Goal: Task Accomplishment & Management: Use online tool/utility

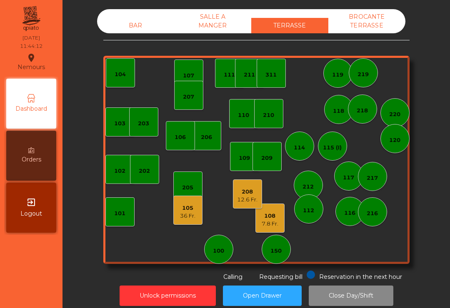
click at [195, 224] on div "105 36 Fr." at bounding box center [187, 210] width 29 height 29
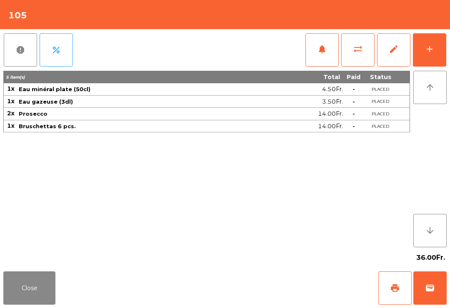
click at [438, 49] on button "add" at bounding box center [429, 49] width 33 height 33
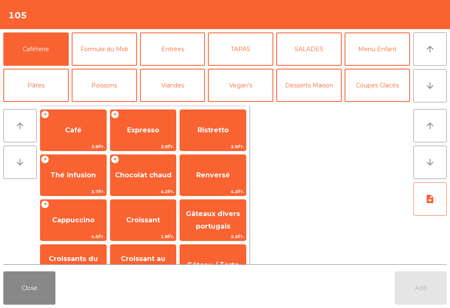
click at [243, 58] on button "TAPAS" at bounding box center [240, 48] width 65 height 33
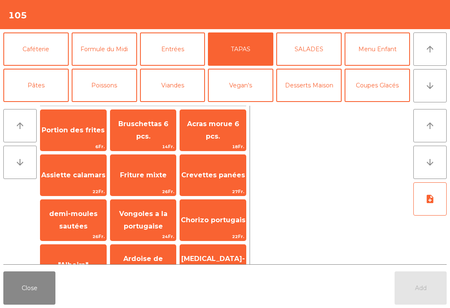
click at [183, 85] on button "Viandes" at bounding box center [172, 85] width 65 height 33
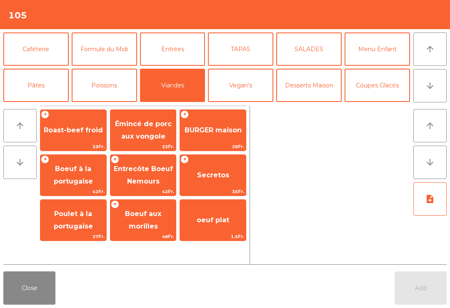
click at [89, 141] on span "Roast-beef froid" at bounding box center [73, 130] width 66 height 22
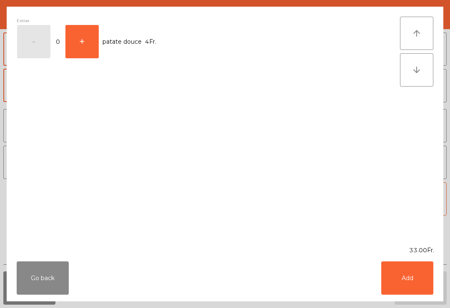
click at [424, 279] on button "Add" at bounding box center [407, 278] width 52 height 33
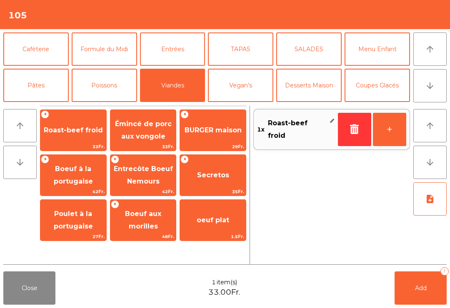
click at [57, 88] on button "Pâtes" at bounding box center [35, 85] width 65 height 33
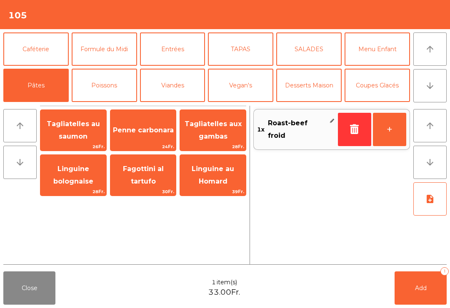
click at [148, 130] on span "Penne carbonara" at bounding box center [143, 130] width 61 height 8
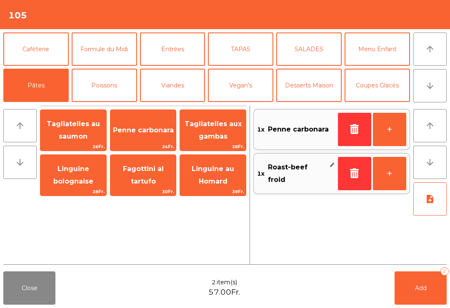
click at [437, 199] on button "note_add" at bounding box center [429, 198] width 33 height 33
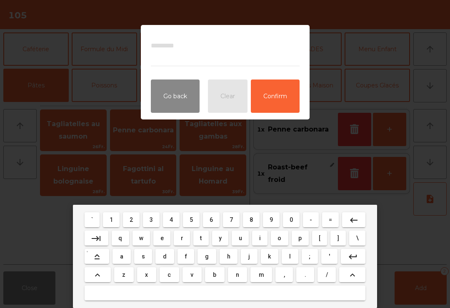
type textarea "*"
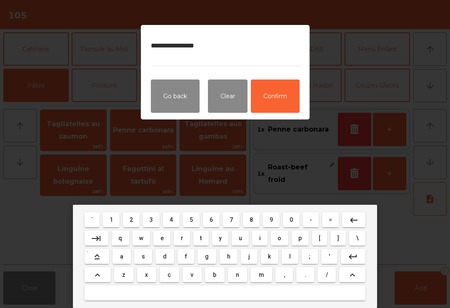
type textarea "**********"
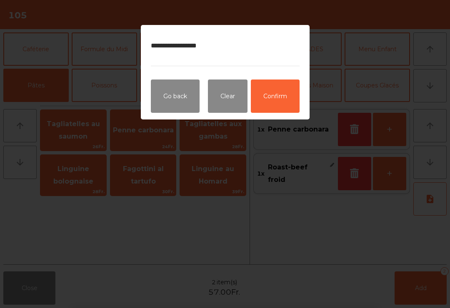
click at [277, 105] on button "Confirm" at bounding box center [275, 96] width 49 height 33
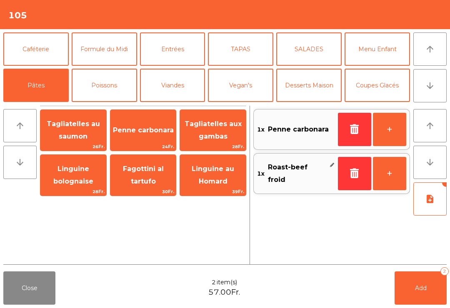
click at [425, 282] on button "Add 2" at bounding box center [420, 288] width 52 height 33
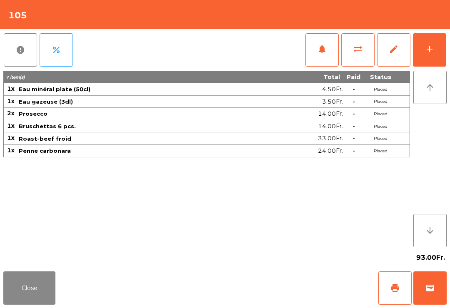
click at [310, 53] on button "notifications" at bounding box center [321, 49] width 33 height 33
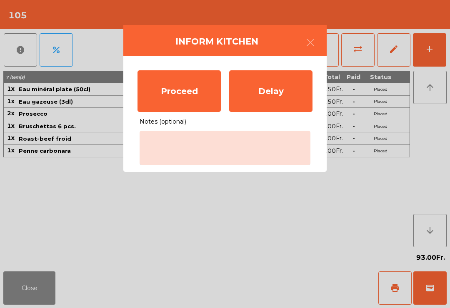
click at [214, 87] on div "Proceed" at bounding box center [178, 91] width 83 height 42
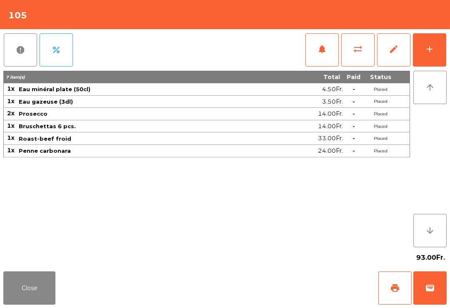
click at [418, 51] on button "add" at bounding box center [429, 49] width 33 height 33
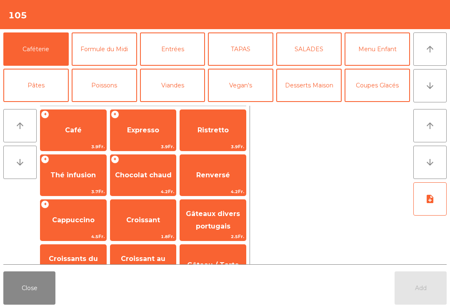
click at [428, 91] on button "arrow_downward" at bounding box center [429, 85] width 33 height 33
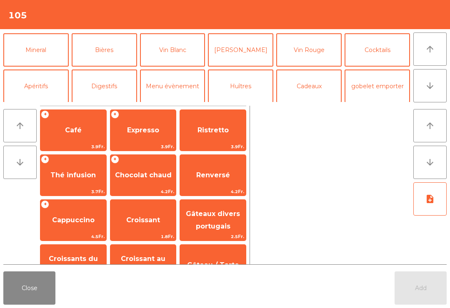
scroll to position [72, 0]
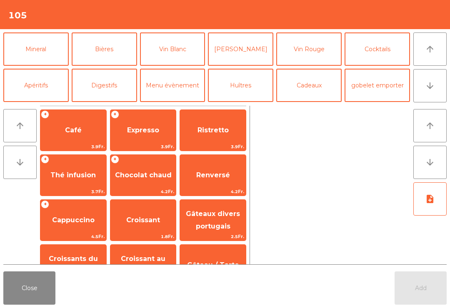
click at [310, 56] on button "Vin Rouge" at bounding box center [308, 48] width 65 height 33
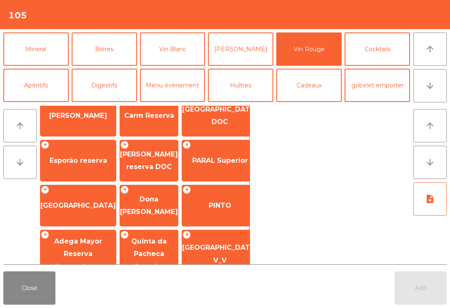
scroll to position [109, 0]
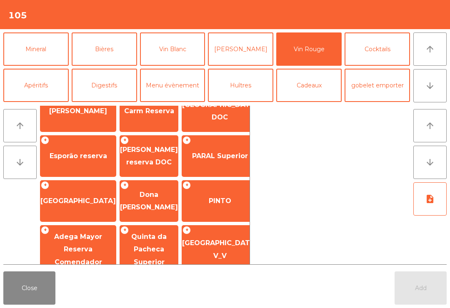
click at [220, 207] on span "PINTO" at bounding box center [219, 201] width 75 height 22
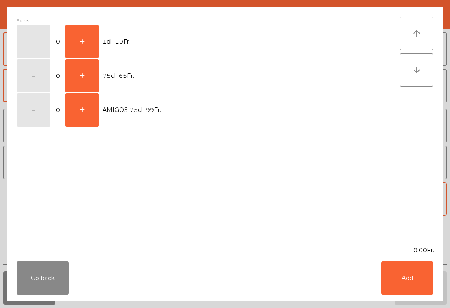
click at [90, 36] on button "+" at bounding box center [81, 41] width 33 height 33
click at [432, 282] on button "Add" at bounding box center [407, 278] width 52 height 33
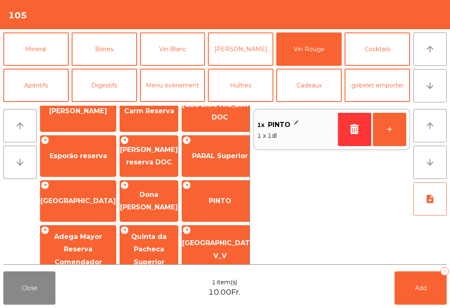
click at [393, 130] on button "+" at bounding box center [389, 129] width 33 height 33
click at [383, 129] on button "+" at bounding box center [389, 129] width 33 height 33
click at [421, 302] on button "Add 3" at bounding box center [420, 288] width 52 height 33
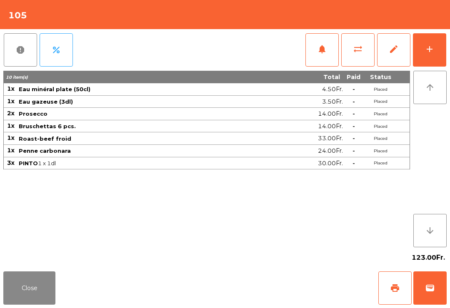
click at [29, 298] on button "Close" at bounding box center [29, 288] width 52 height 33
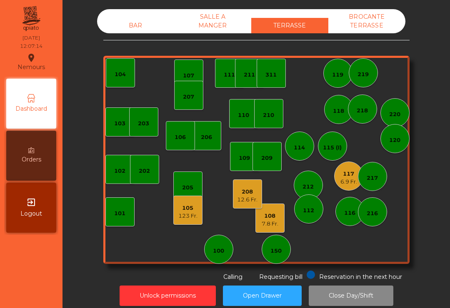
click at [130, 211] on div "101" at bounding box center [119, 211] width 29 height 29
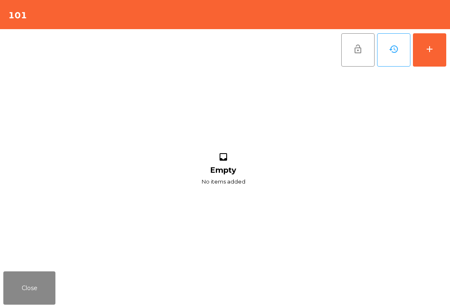
click at [441, 59] on button "add" at bounding box center [429, 49] width 33 height 33
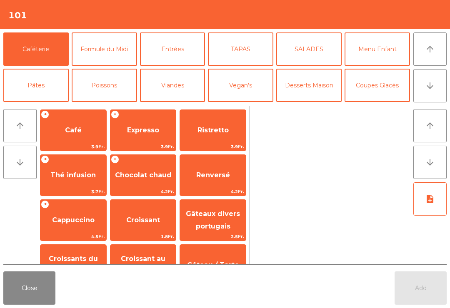
click at [434, 86] on icon "arrow_downward" at bounding box center [430, 86] width 10 height 10
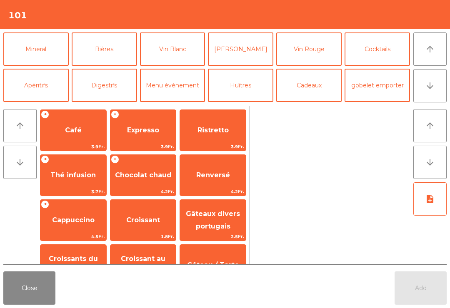
click at [40, 51] on button "Mineral" at bounding box center [35, 48] width 65 height 33
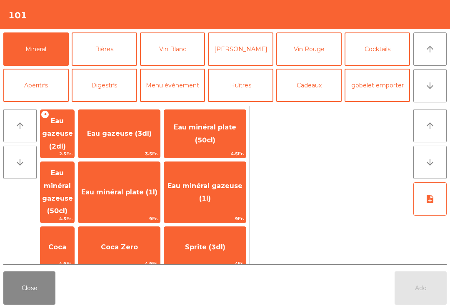
scroll to position [92, 0]
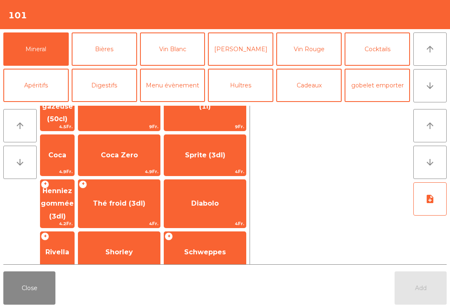
click at [145, 199] on span "Thé froid (3dl)" at bounding box center [119, 203] width 52 height 8
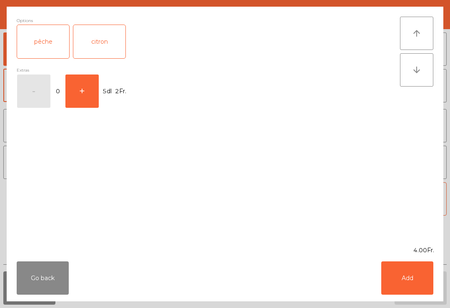
click at [411, 292] on button "Add" at bounding box center [407, 278] width 52 height 33
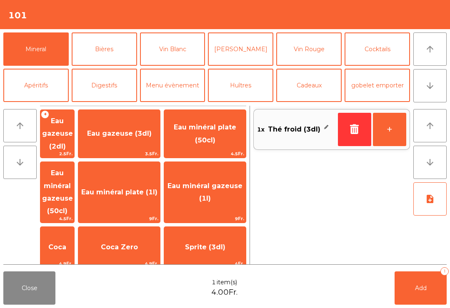
scroll to position [0, 0]
click at [73, 170] on span "Eau minéral gazeuse (50cl)" at bounding box center [57, 192] width 31 height 46
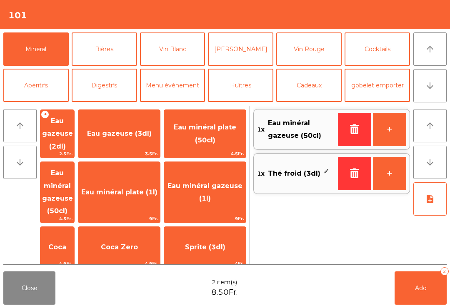
click at [410, 289] on button "Add 2" at bounding box center [420, 288] width 52 height 33
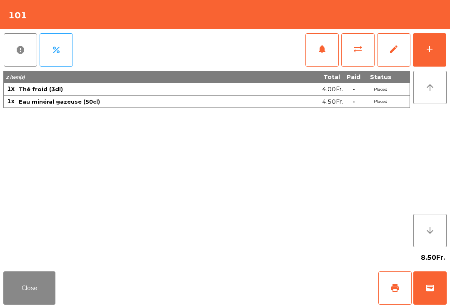
click at [42, 288] on button "Close" at bounding box center [29, 288] width 52 height 33
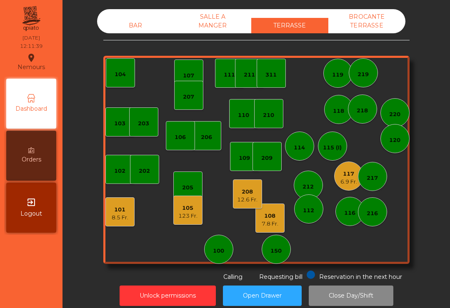
click at [351, 179] on div "6.9 Fr." at bounding box center [348, 182] width 17 height 8
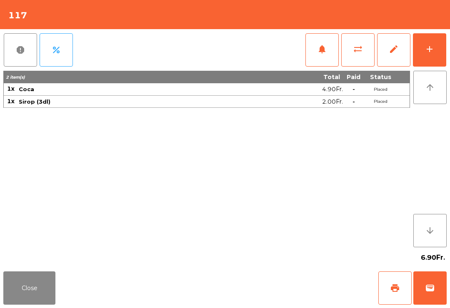
click at [427, 51] on div "add" at bounding box center [429, 49] width 10 height 10
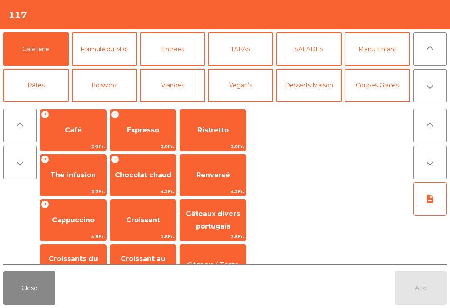
click at [124, 55] on button "Formule du Midi" at bounding box center [104, 48] width 65 height 33
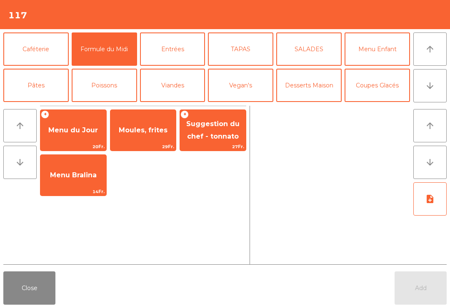
click at [150, 138] on span "Moules, frites" at bounding box center [143, 130] width 66 height 22
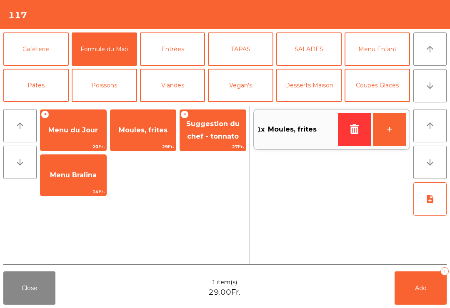
click at [389, 131] on button "+" at bounding box center [389, 129] width 33 height 33
click at [427, 202] on icon "note_add" at bounding box center [430, 199] width 10 height 10
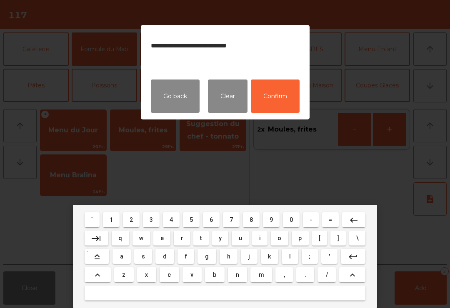
type textarea "**********"
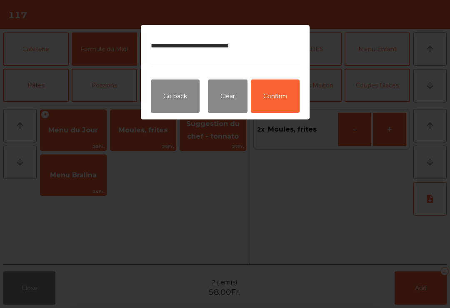
click at [271, 107] on button "Confirm" at bounding box center [275, 96] width 49 height 33
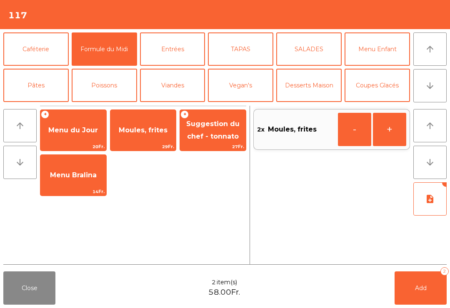
click at [421, 293] on button "Add 2" at bounding box center [420, 288] width 52 height 33
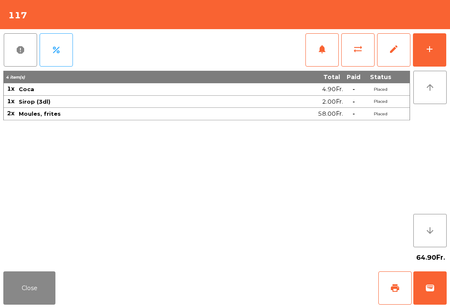
click at [40, 304] on button "Close" at bounding box center [29, 288] width 52 height 33
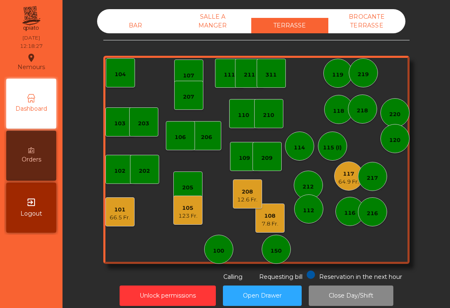
click at [188, 218] on div "123 Fr." at bounding box center [187, 216] width 19 height 8
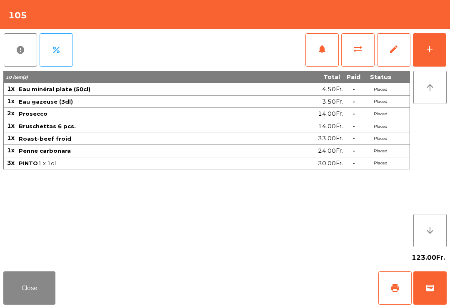
click at [435, 58] on button "add" at bounding box center [429, 49] width 33 height 33
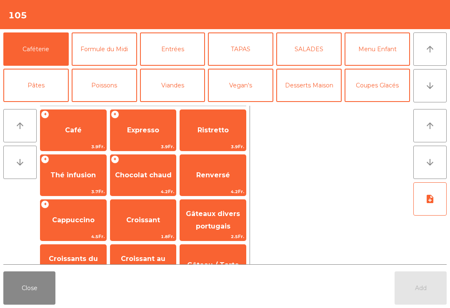
click at [17, 304] on button "Close" at bounding box center [29, 288] width 52 height 33
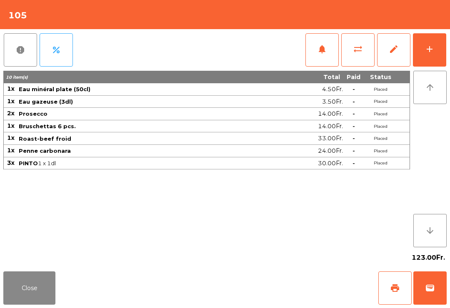
click at [29, 301] on button "Close" at bounding box center [29, 288] width 52 height 33
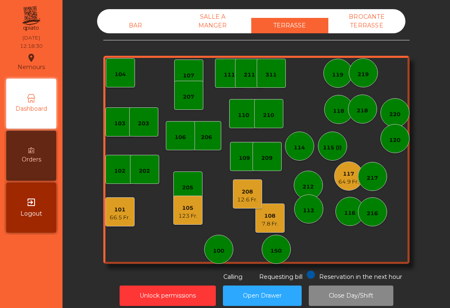
click at [184, 133] on div "106" at bounding box center [179, 136] width 11 height 12
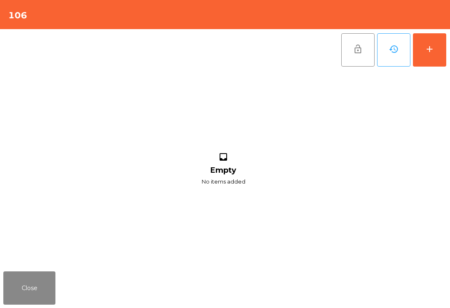
click at [429, 63] on button "add" at bounding box center [429, 49] width 33 height 33
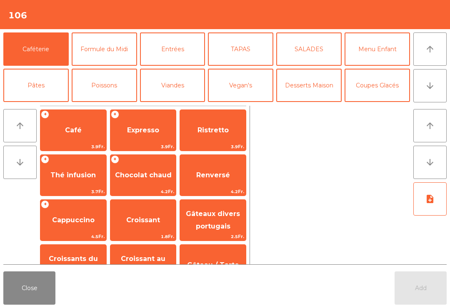
click at [168, 85] on button "Viandes" at bounding box center [172, 85] width 65 height 33
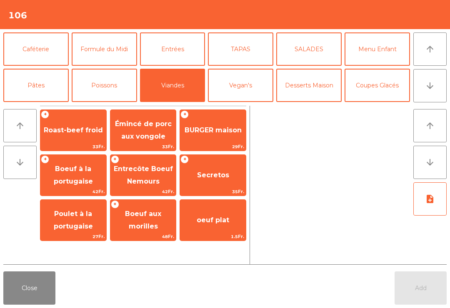
click at [79, 137] on span "Roast-beef froid" at bounding box center [73, 130] width 66 height 22
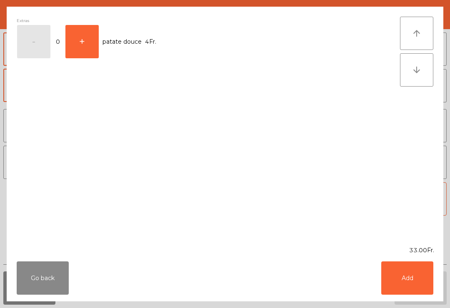
click at [84, 137] on div "Extras - 0 + patate douce 4Fr." at bounding box center [208, 126] width 383 height 219
click at [399, 285] on button "Add" at bounding box center [407, 278] width 52 height 33
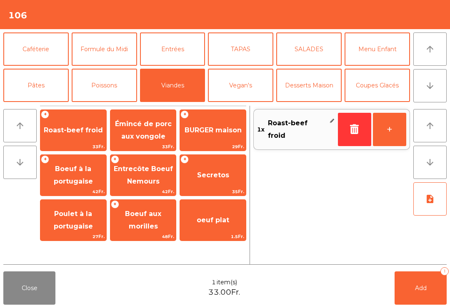
click at [388, 136] on button "+" at bounding box center [389, 129] width 33 height 33
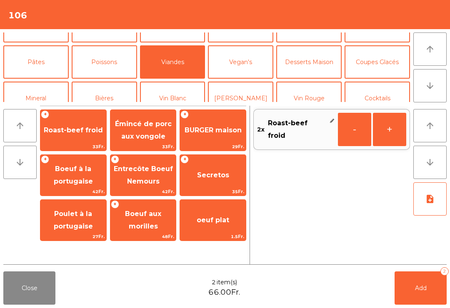
click at [248, 82] on button "[PERSON_NAME]" at bounding box center [240, 98] width 65 height 33
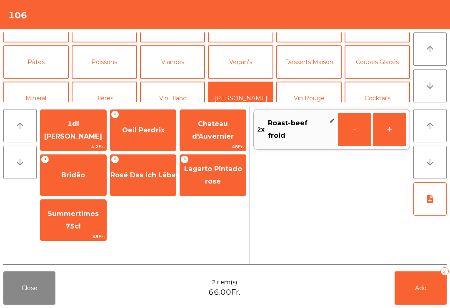
scroll to position [51, 0]
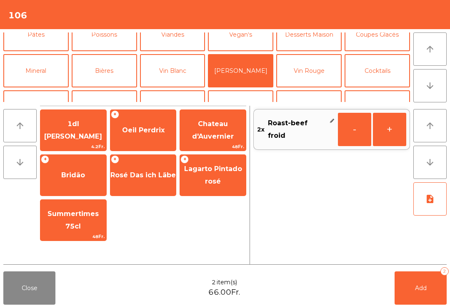
click at [148, 172] on span "Rosé Das ich Läbe" at bounding box center [142, 175] width 65 height 8
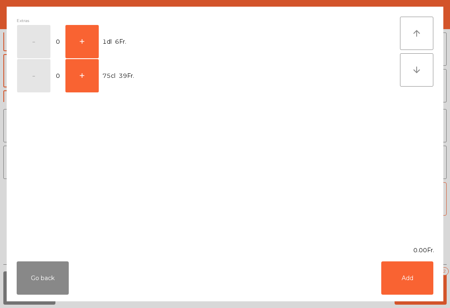
click at [86, 85] on button "+" at bounding box center [81, 75] width 33 height 33
click at [46, 84] on button "-" at bounding box center [33, 75] width 33 height 33
click at [41, 274] on button "Go back" at bounding box center [43, 278] width 52 height 33
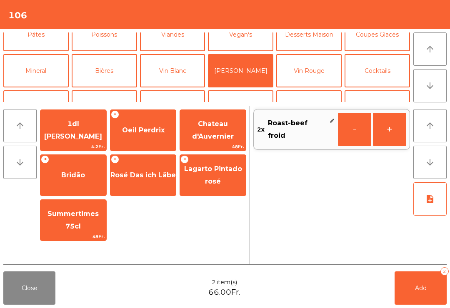
click at [220, 179] on span "Lagarto Pintado rosé" at bounding box center [213, 175] width 58 height 20
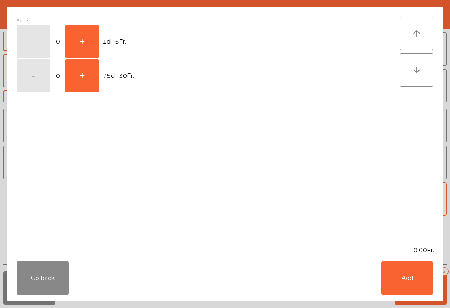
click at [84, 86] on button "+" at bounding box center [81, 75] width 33 height 33
click at [414, 278] on button "Add" at bounding box center [407, 278] width 52 height 33
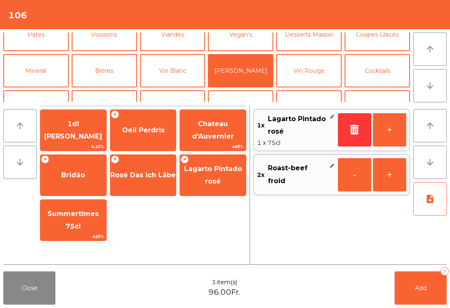
click at [421, 283] on button "Add 3" at bounding box center [420, 288] width 52 height 33
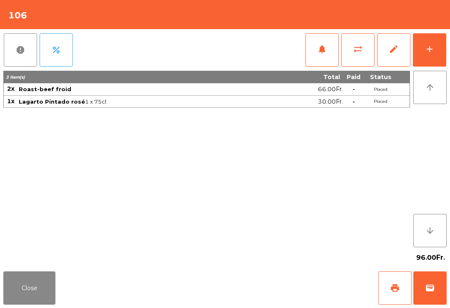
click at [37, 298] on button "Close" at bounding box center [29, 288] width 52 height 33
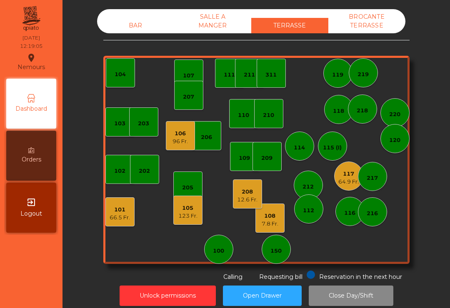
click at [272, 230] on div "108 7.8 Fr." at bounding box center [269, 218] width 29 height 29
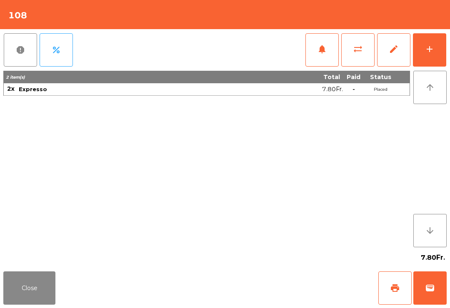
click at [383, 297] on button "print" at bounding box center [394, 288] width 33 height 33
click at [37, 286] on button "Close" at bounding box center [29, 288] width 52 height 33
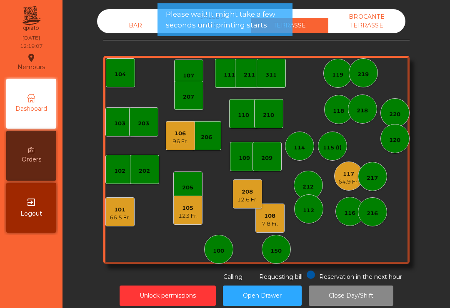
click at [243, 197] on div "12.6 Fr." at bounding box center [247, 200] width 20 height 8
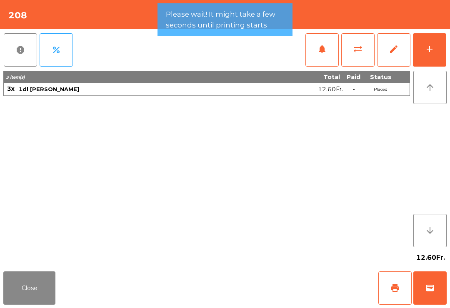
click at [384, 294] on button "print" at bounding box center [394, 288] width 33 height 33
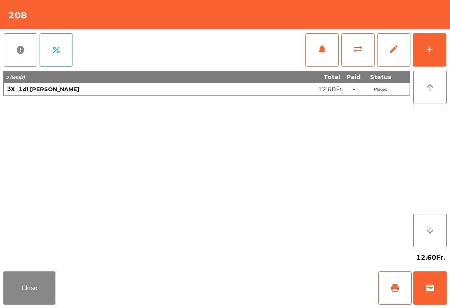
click at [41, 299] on button "Close" at bounding box center [29, 288] width 52 height 33
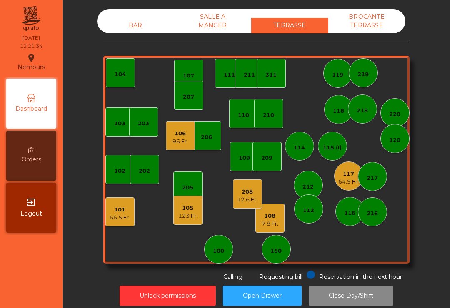
click at [431, 58] on div "BAR SALLE A MANGER TERRASSE BROCANTE TERRASSE 103 102 101 66.5 Fr. 202 206 104 …" at bounding box center [256, 145] width 365 height 272
click at [299, 143] on div "114" at bounding box center [299, 146] width 11 height 12
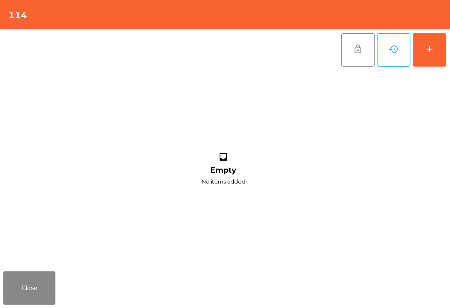
click at [437, 55] on button "add" at bounding box center [429, 49] width 33 height 33
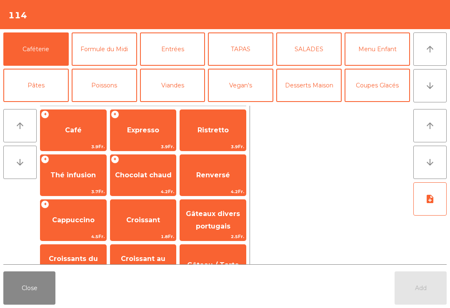
click at [179, 54] on button "Entrées" at bounding box center [172, 48] width 65 height 33
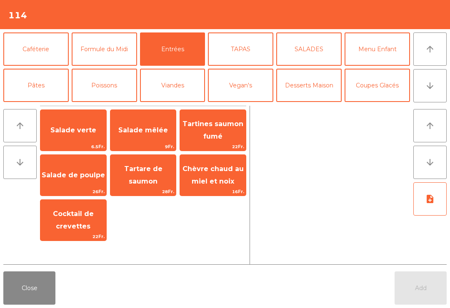
click at [80, 138] on span "Salade verte" at bounding box center [73, 130] width 66 height 22
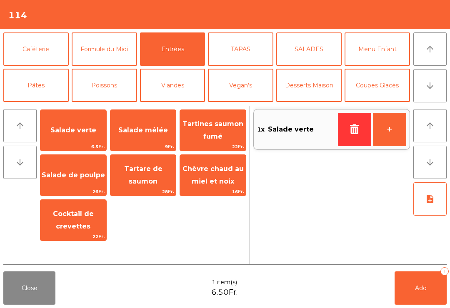
click at [83, 131] on span "Salade verte" at bounding box center [73, 130] width 46 height 8
click at [351, 133] on button "-" at bounding box center [354, 129] width 33 height 33
click at [347, 133] on button "button" at bounding box center [354, 129] width 33 height 33
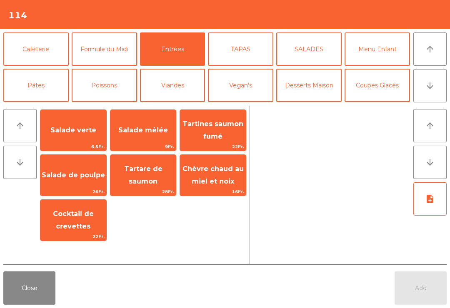
click at [152, 135] on span "Salade mêlée" at bounding box center [143, 130] width 66 height 22
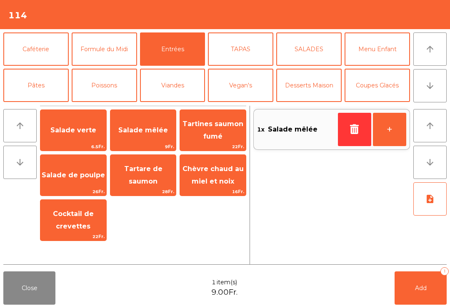
click at [389, 133] on button "+" at bounding box center [389, 129] width 33 height 33
click at [117, 87] on button "Poissons" at bounding box center [104, 85] width 65 height 33
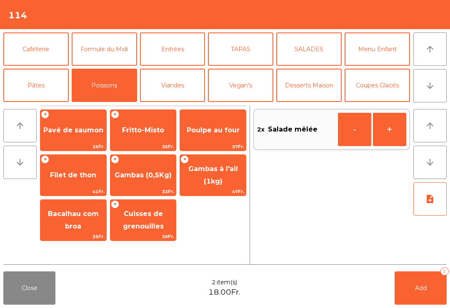
click at [78, 133] on span "Pavé de saumon" at bounding box center [73, 130] width 60 height 8
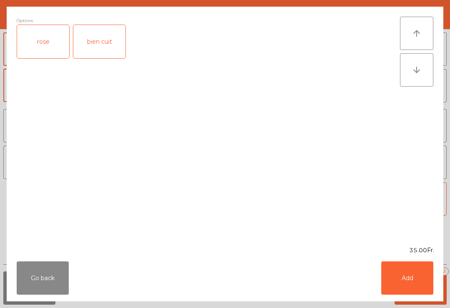
click at [45, 42] on div "rose" at bounding box center [43, 41] width 52 height 33
click at [424, 271] on button "Add" at bounding box center [407, 278] width 52 height 33
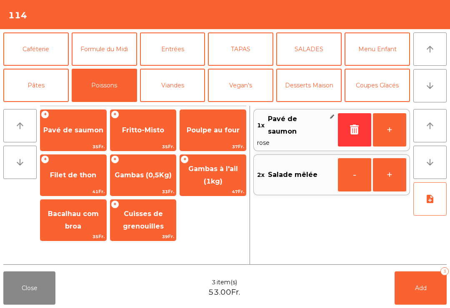
click at [388, 133] on button "+" at bounding box center [389, 129] width 33 height 33
click at [431, 194] on button "note_add" at bounding box center [429, 198] width 33 height 33
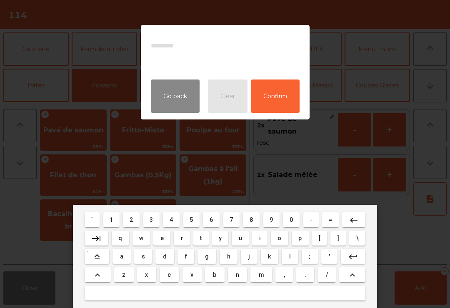
type textarea "*"
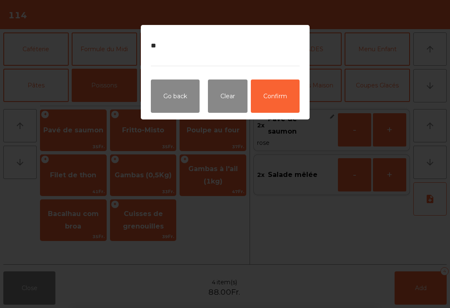
click at [278, 96] on button "Confirm" at bounding box center [275, 96] width 49 height 33
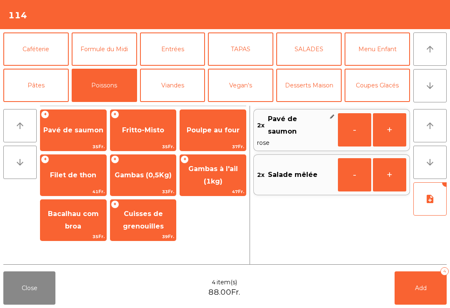
click at [411, 292] on button "Add 4" at bounding box center [420, 288] width 52 height 33
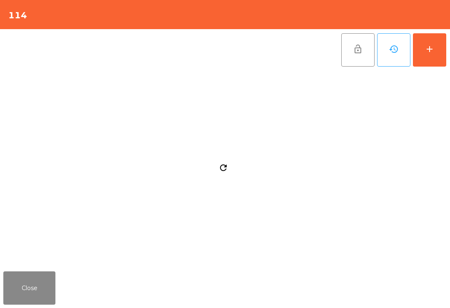
click at [25, 293] on button "Close" at bounding box center [29, 288] width 52 height 33
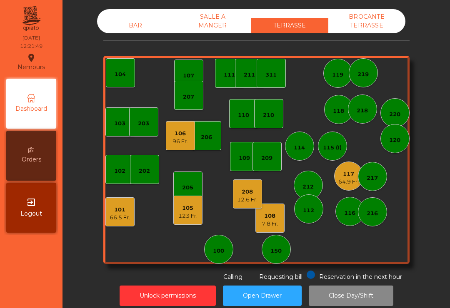
click at [247, 202] on div "12.6 Fr." at bounding box center [247, 200] width 20 height 8
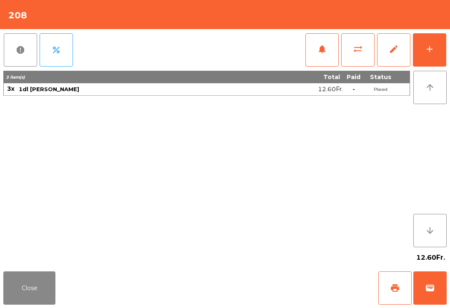
click at [355, 55] on button "sync_alt" at bounding box center [357, 49] width 33 height 33
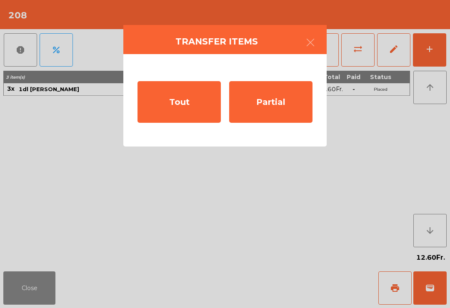
click at [179, 108] on div "Tout" at bounding box center [178, 102] width 83 height 42
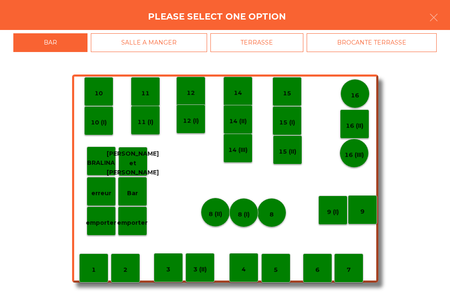
click at [268, 45] on div "TERRASSE" at bounding box center [256, 42] width 93 height 19
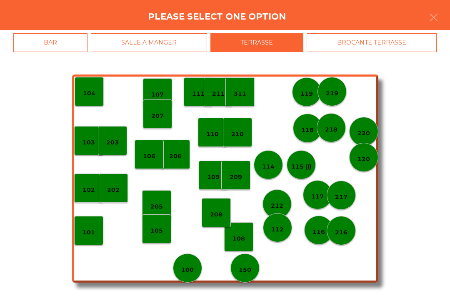
click at [242, 243] on p "108" at bounding box center [238, 239] width 12 height 10
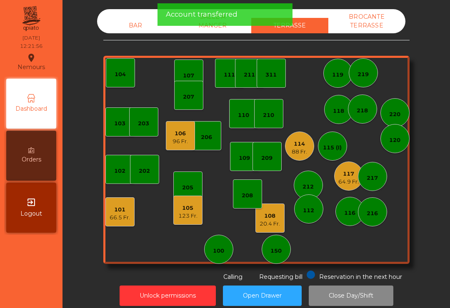
click at [271, 221] on div "20.4 Fr." at bounding box center [269, 224] width 20 height 8
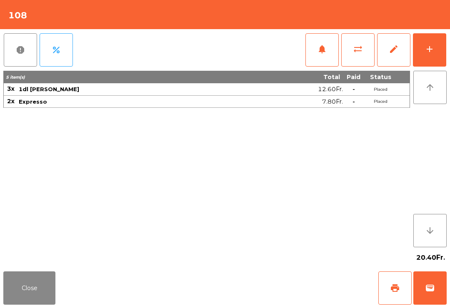
click at [429, 288] on span "wallet" at bounding box center [430, 288] width 10 height 10
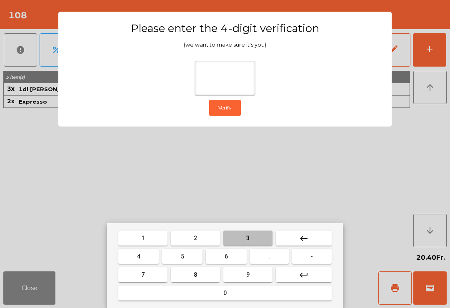
type input "*"
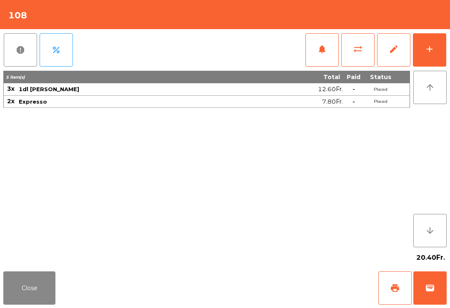
click at [302, 304] on div "Close print wallet" at bounding box center [225, 288] width 450 height 40
click at [297, 294] on div "Close print wallet" at bounding box center [225, 288] width 450 height 40
click at [302, 290] on div "Close print wallet" at bounding box center [225, 288] width 450 height 40
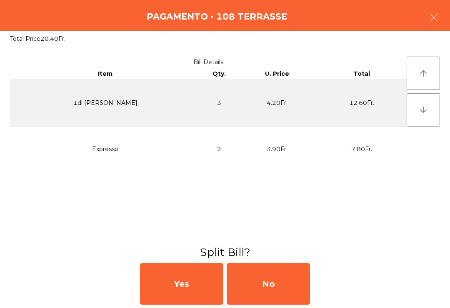
click at [294, 280] on div "No" at bounding box center [268, 284] width 83 height 42
click at [289, 281] on div "MB" at bounding box center [268, 284] width 83 height 42
click at [287, 282] on div "No" at bounding box center [268, 284] width 83 height 42
click at [287, 280] on div "No" at bounding box center [268, 284] width 83 height 42
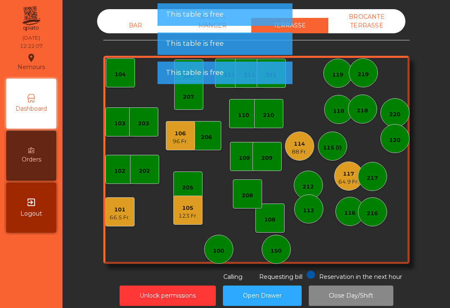
click at [257, 190] on div "208" at bounding box center [247, 193] width 29 height 29
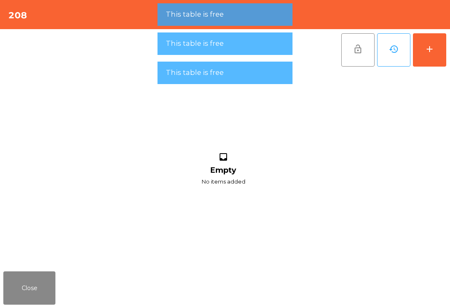
click at [432, 55] on button "add" at bounding box center [429, 49] width 33 height 33
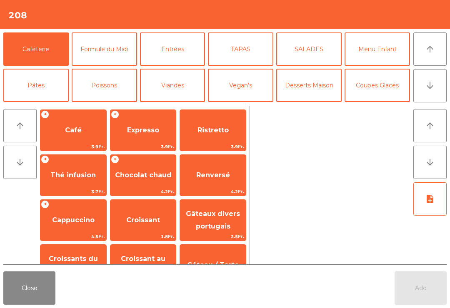
scroll to position [70, 0]
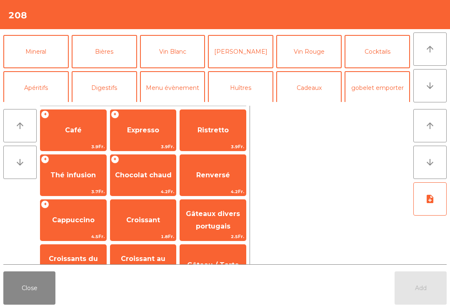
click at [244, 58] on button "[PERSON_NAME]" at bounding box center [240, 51] width 65 height 33
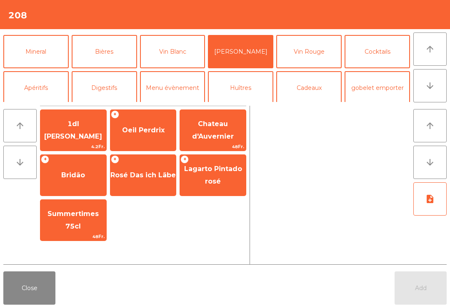
click at [72, 140] on span "1dl [PERSON_NAME]" at bounding box center [73, 130] width 66 height 35
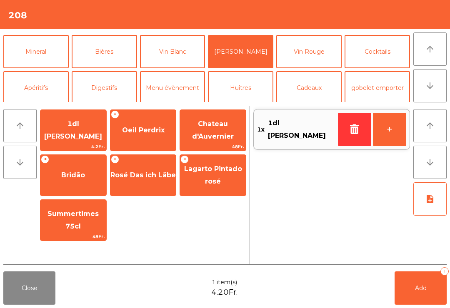
click at [381, 126] on button "+" at bounding box center [389, 129] width 33 height 33
click at [379, 132] on button "+" at bounding box center [389, 129] width 33 height 33
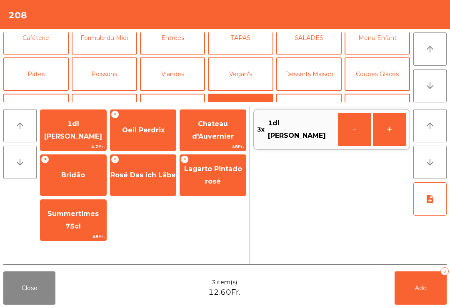
click at [40, 45] on button "Caféterie" at bounding box center [35, 37] width 65 height 33
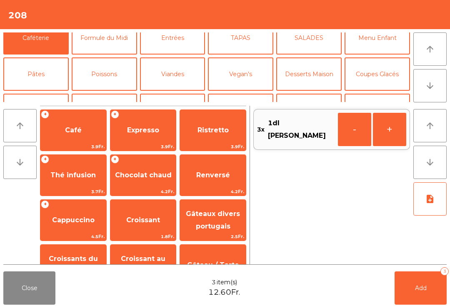
click at [144, 131] on span "Expresso" at bounding box center [143, 130] width 32 height 8
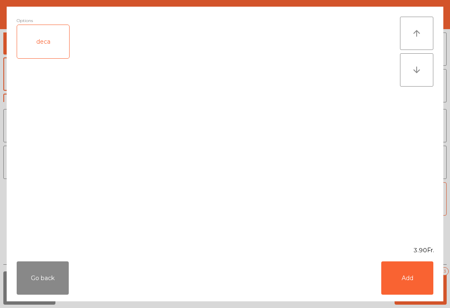
click at [406, 273] on button "Add" at bounding box center [407, 278] width 52 height 33
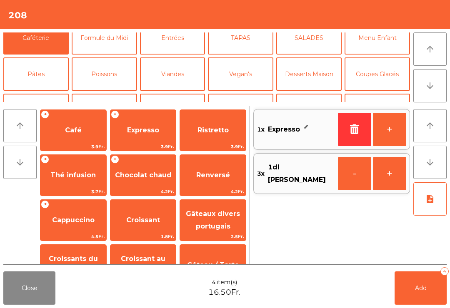
click at [396, 120] on button "+" at bounding box center [389, 129] width 33 height 33
click at [403, 286] on button "Add 5" at bounding box center [420, 288] width 52 height 33
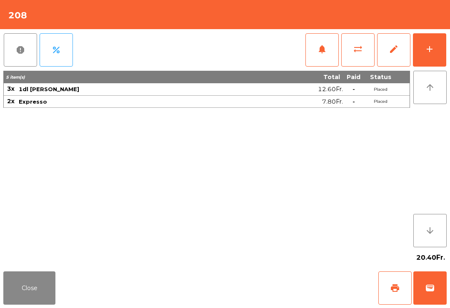
click at [434, 283] on span "wallet" at bounding box center [430, 288] width 10 height 10
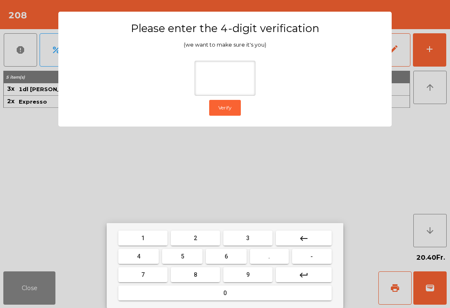
type input "*"
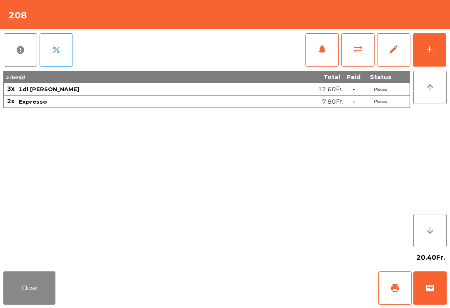
click at [305, 261] on div "20.40Fr." at bounding box center [224, 257] width 443 height 21
click at [282, 274] on div "Close print wallet" at bounding box center [225, 288] width 450 height 40
click at [279, 286] on div "Close print wallet" at bounding box center [225, 288] width 450 height 40
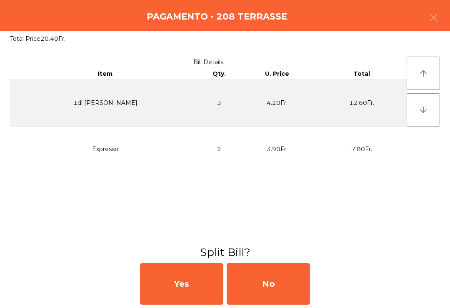
click at [256, 280] on div "No" at bounding box center [268, 284] width 83 height 42
click at [253, 283] on div "MB" at bounding box center [268, 284] width 83 height 42
click at [246, 285] on div "No" at bounding box center [268, 284] width 83 height 42
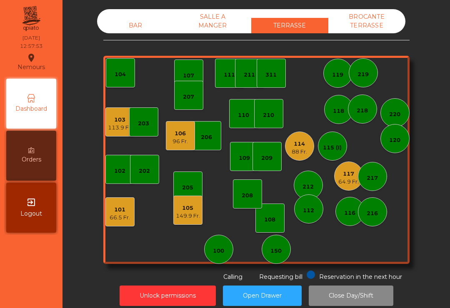
click at [295, 157] on div "114 88 Fr." at bounding box center [299, 146] width 29 height 29
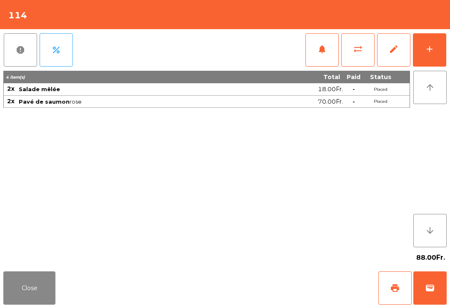
click at [434, 301] on button "wallet" at bounding box center [429, 288] width 33 height 33
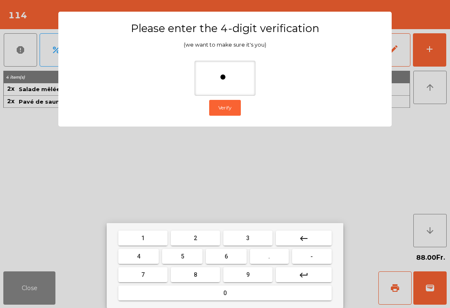
type input "**"
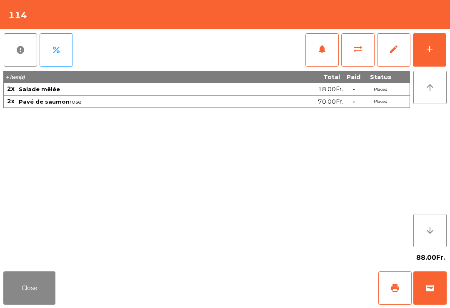
click at [304, 267] on div "88.00Fr." at bounding box center [224, 257] width 443 height 21
click at [308, 279] on div "Close print wallet" at bounding box center [225, 288] width 450 height 40
click at [309, 279] on div "Close print wallet" at bounding box center [225, 288] width 450 height 40
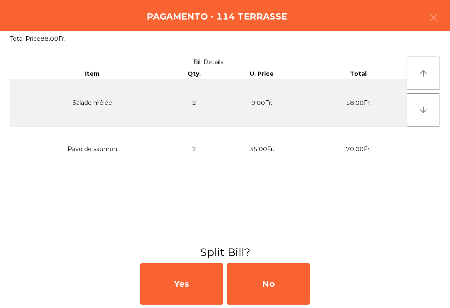
click at [301, 287] on div "No" at bounding box center [268, 284] width 83 height 42
click at [292, 283] on div "No" at bounding box center [268, 284] width 83 height 42
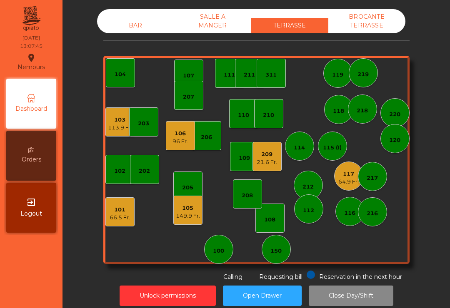
click at [252, 215] on div "103 113.9 Fr. 102 101 66.5 Fr. 202 206 104 205 108 105 149.9 Fr. 107 100 150 11…" at bounding box center [256, 160] width 306 height 208
click at [260, 202] on div "208" at bounding box center [247, 193] width 29 height 29
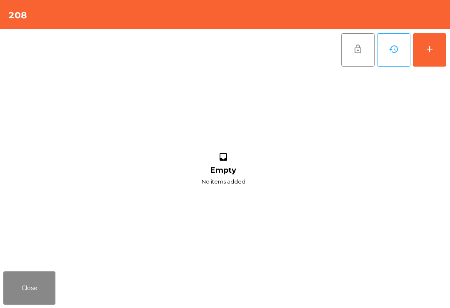
click at [436, 60] on button "add" at bounding box center [429, 49] width 33 height 33
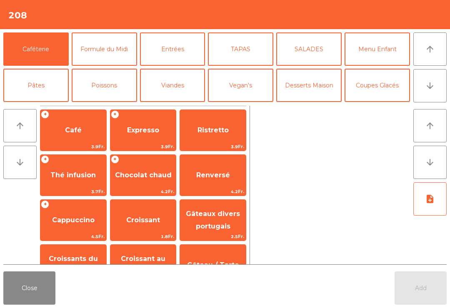
click at [432, 77] on button "arrow_downward" at bounding box center [429, 85] width 33 height 33
click at [120, 105] on button "Bières" at bounding box center [104, 121] width 65 height 33
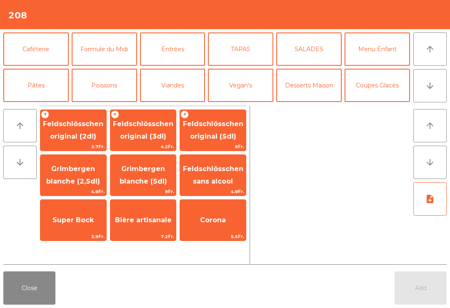
click at [164, 141] on span "Feldschlösschen original (3dl)" at bounding box center [143, 130] width 66 height 35
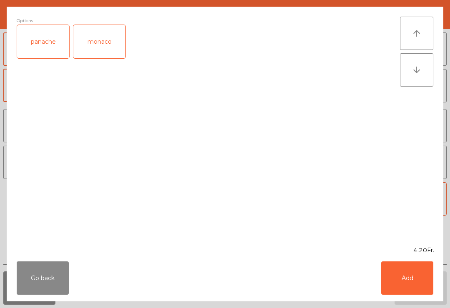
scroll to position [72, 0]
click at [419, 287] on button "Add" at bounding box center [407, 278] width 52 height 33
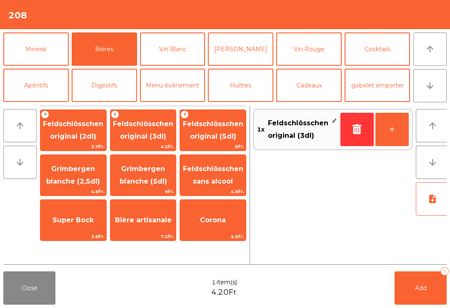
click at [422, 284] on button "Add 1" at bounding box center [420, 288] width 52 height 33
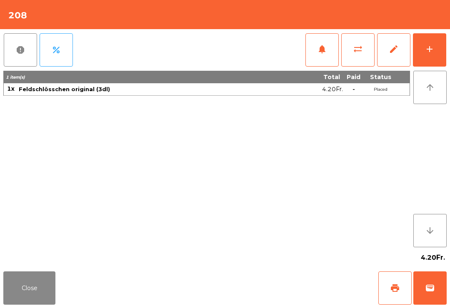
click at [397, 290] on span "print" at bounding box center [395, 288] width 10 height 10
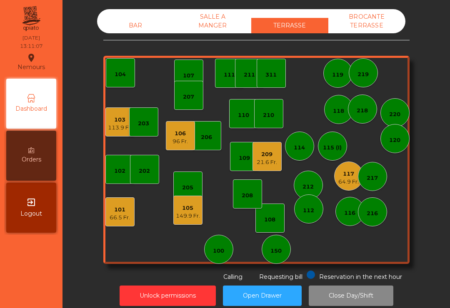
click at [270, 158] on div "209" at bounding box center [267, 154] width 20 height 8
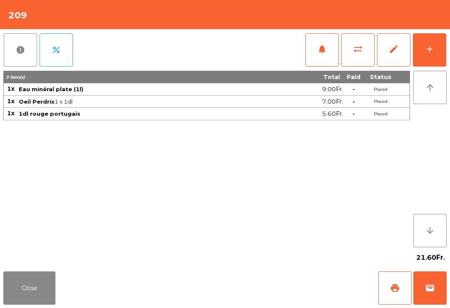
click at [431, 45] on div "add" at bounding box center [429, 49] width 10 height 10
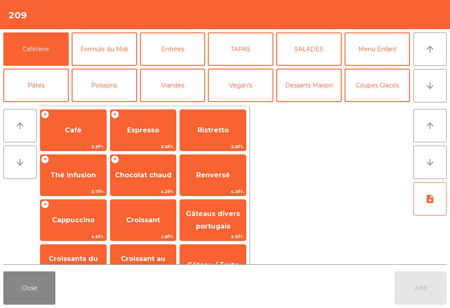
click at [38, 75] on button "Pâtes" at bounding box center [35, 85] width 65 height 33
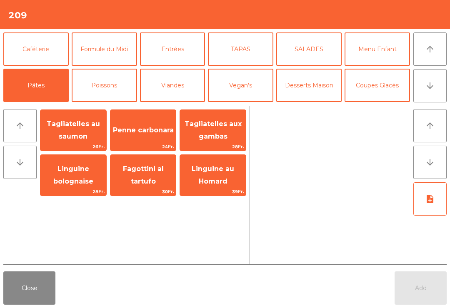
click at [69, 137] on span "Tagliatelles au saumon" at bounding box center [73, 130] width 53 height 20
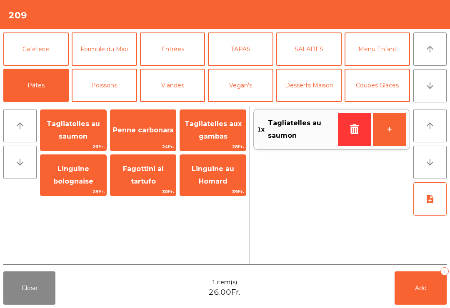
click at [172, 50] on button "Entrées" at bounding box center [172, 48] width 65 height 33
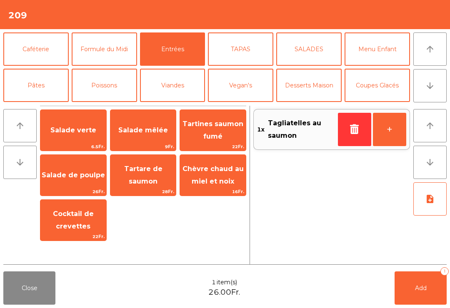
click at [212, 171] on span "Chèvre chaud au miel et noix" at bounding box center [212, 175] width 61 height 20
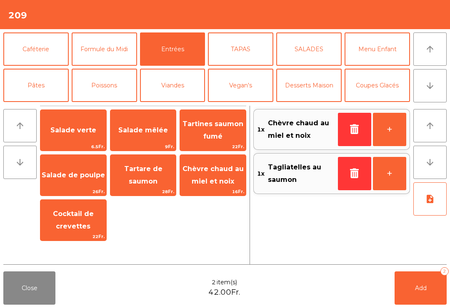
click at [182, 86] on button "Viandes" at bounding box center [172, 85] width 65 height 33
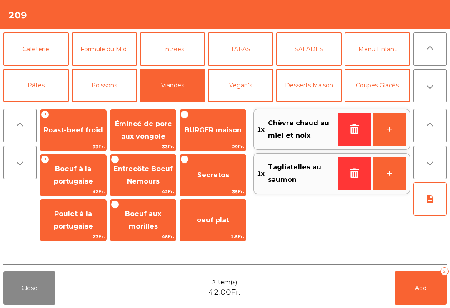
click at [66, 139] on span "Roast-beef froid" at bounding box center [73, 130] width 66 height 22
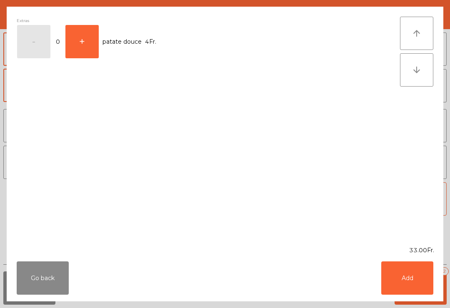
click at [411, 290] on button "Add" at bounding box center [407, 278] width 52 height 33
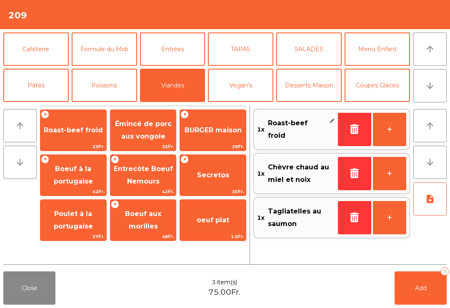
click at [429, 194] on icon "note_add" at bounding box center [430, 199] width 10 height 10
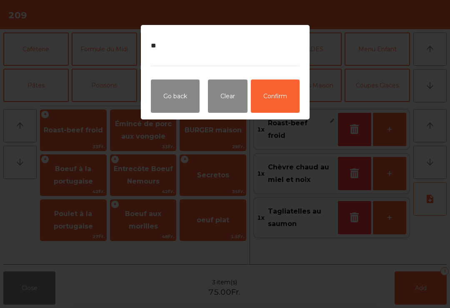
click at [268, 107] on button "Confirm" at bounding box center [275, 96] width 49 height 33
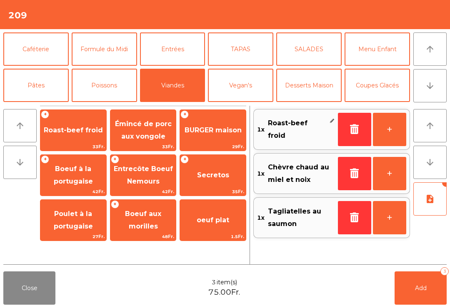
click at [437, 203] on button "note_add" at bounding box center [429, 198] width 33 height 33
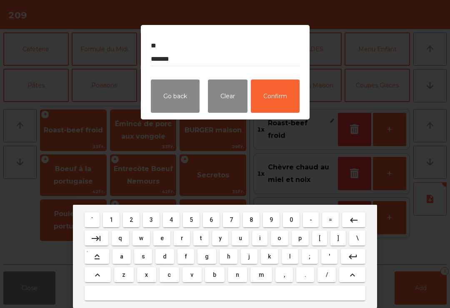
type textarea "** ******"
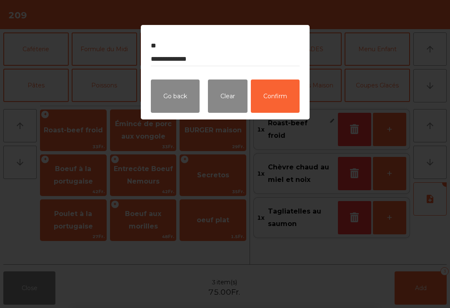
click at [289, 103] on button "Confirm" at bounding box center [275, 96] width 49 height 33
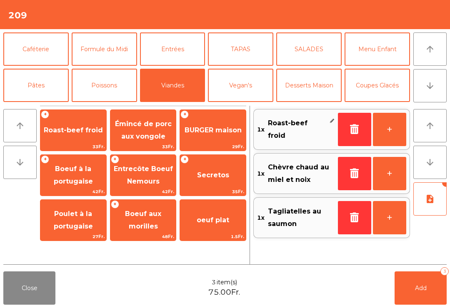
click at [410, 291] on button "Add 3" at bounding box center [420, 288] width 52 height 33
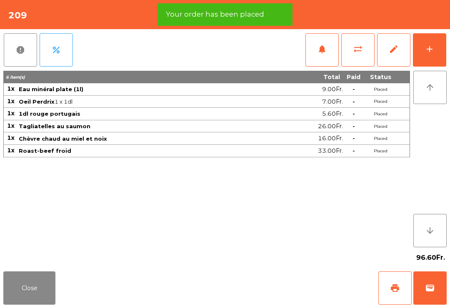
click at [10, 304] on button "Close" at bounding box center [29, 288] width 52 height 33
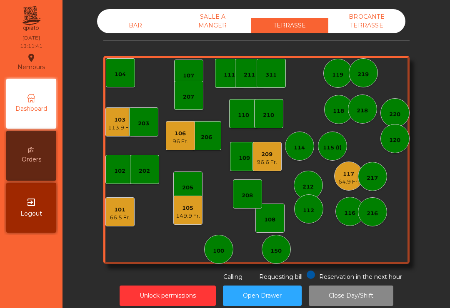
click at [184, 131] on div "106" at bounding box center [179, 134] width 15 height 8
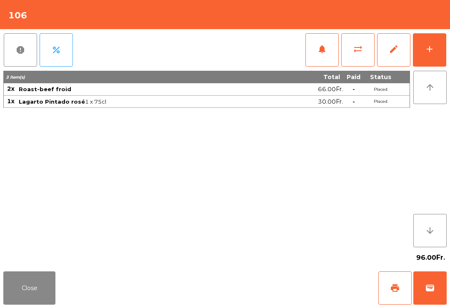
click at [407, 287] on button "print" at bounding box center [394, 288] width 33 height 33
click at [425, 294] on button "wallet" at bounding box center [429, 288] width 33 height 33
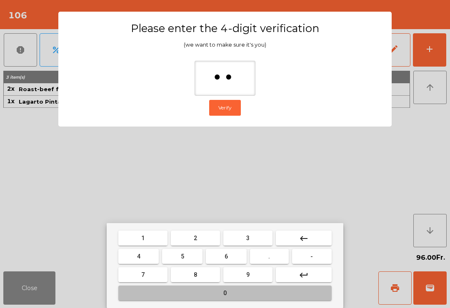
type input "***"
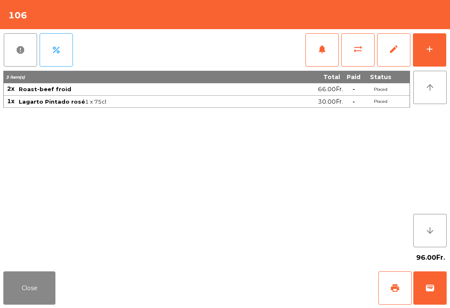
click at [311, 301] on div "Close print wallet" at bounding box center [225, 288] width 450 height 40
click at [289, 299] on div "Close print wallet" at bounding box center [225, 288] width 450 height 40
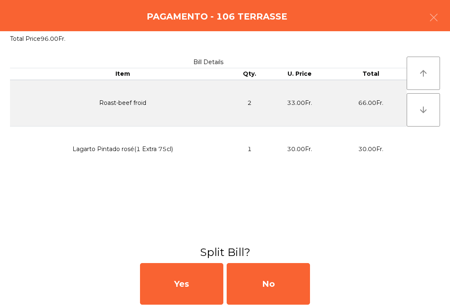
click at [292, 284] on div "No" at bounding box center [268, 284] width 83 height 42
click at [283, 289] on div "MB" at bounding box center [268, 284] width 83 height 42
click at [287, 295] on div "No" at bounding box center [268, 284] width 83 height 42
click at [290, 294] on div "No" at bounding box center [268, 284] width 83 height 42
click at [291, 291] on div "No" at bounding box center [268, 284] width 83 height 42
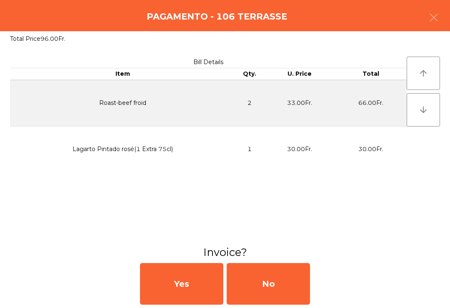
click at [292, 299] on div "No" at bounding box center [268, 284] width 83 height 42
click at [292, 301] on div "No" at bounding box center [268, 284] width 83 height 42
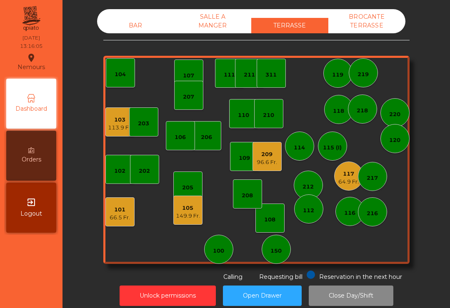
click at [326, 244] on div "103 113.9 Fr. 102 101 66.5 Fr. 202 206 104 205 108 105 149.9 Fr. 107 100 150 11…" at bounding box center [256, 160] width 306 height 208
click at [328, 242] on div "103 113.9 Fr. 102 101 66.5 Fr. 202 206 104 205 108 105 149.9 Fr. 107 100 150 11…" at bounding box center [256, 160] width 306 height 208
click at [328, 241] on div "103 113.9 Fr. 102 101 66.5 Fr. 202 206 104 205 108 105 149.9 Fr. 107 100 150 11…" at bounding box center [256, 160] width 306 height 208
click at [322, 245] on div "103 113.9 Fr. 102 101 66.5 Fr. 202 206 104 205 108 105 149.9 Fr. 107 100 150 11…" at bounding box center [256, 160] width 306 height 208
click at [314, 252] on div "103 113.9 Fr. 102 101 66.5 Fr. 202 206 104 205 108 105 149.9 Fr. 107 100 150 11…" at bounding box center [256, 160] width 306 height 208
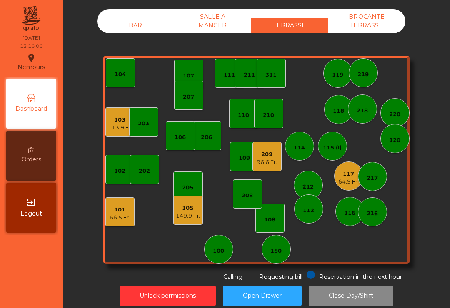
click at [329, 254] on div "103 113.9 Fr. 102 101 66.5 Fr. 202 206 104 205 108 105 149.9 Fr. 107 100 150 11…" at bounding box center [256, 160] width 306 height 208
click at [313, 258] on div "103 113.9 Fr. 102 101 66.5 Fr. 202 206 104 205 108 105 149.9 Fr. 107 100 150 11…" at bounding box center [256, 160] width 306 height 208
click at [312, 246] on div "103 113.9 Fr. 102 101 66.5 Fr. 202 206 104 205 108 105 149.9 Fr. 107 100 150 11…" at bounding box center [256, 160] width 306 height 208
click at [307, 252] on div "103 113.9 Fr. 102 101 66.5 Fr. 202 206 104 205 108 105 149.9 Fr. 107 100 150 11…" at bounding box center [256, 160] width 306 height 208
click at [307, 258] on div "103 113.9 Fr. 102 101 66.5 Fr. 202 206 104 205 108 105 149.9 Fr. 107 100 150 11…" at bounding box center [256, 160] width 306 height 208
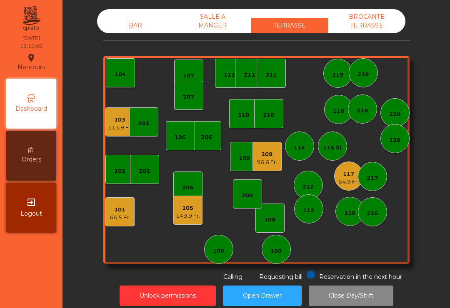
click at [311, 254] on div "103 113.9 Fr. 102 101 66.5 Fr. 202 206 104 205 108 105 149.9 Fr. 107 100 150 11…" at bounding box center [256, 160] width 306 height 208
click at [267, 166] on div "209 96.6 Fr." at bounding box center [266, 156] width 29 height 29
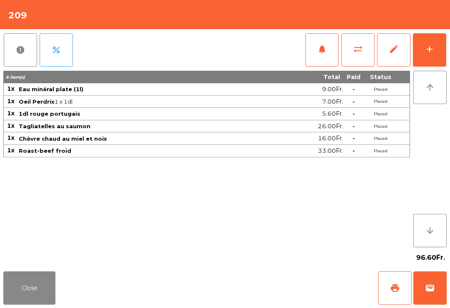
click at [17, 293] on button "Close" at bounding box center [29, 288] width 52 height 33
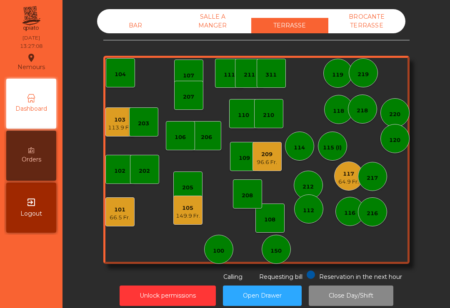
click at [130, 19] on div "BAR" at bounding box center [135, 25] width 77 height 15
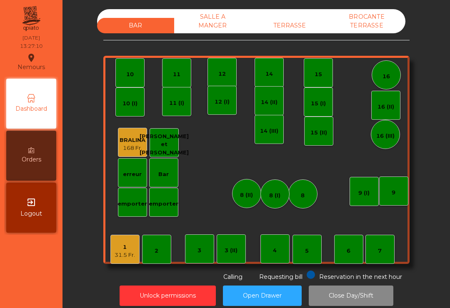
click at [125, 252] on div "31.5 Fr." at bounding box center [125, 255] width 20 height 8
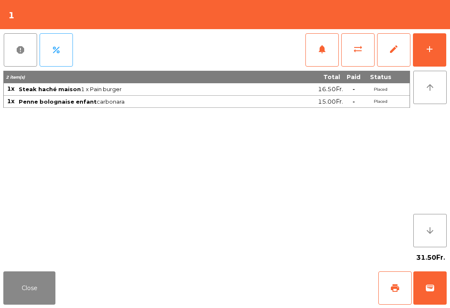
click at [426, 58] on button "add" at bounding box center [429, 49] width 33 height 33
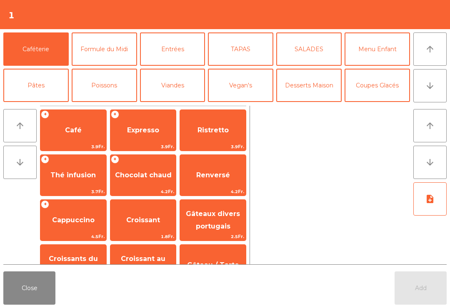
click at [53, 86] on button "Pâtes" at bounding box center [35, 85] width 65 height 33
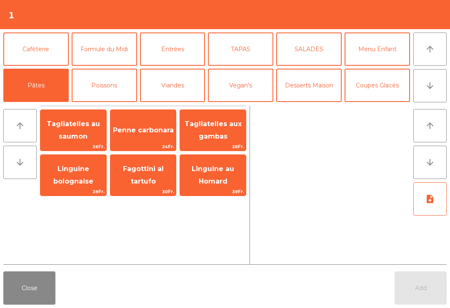
click at [221, 138] on span "Tagliatelles aux gambas" at bounding box center [212, 130] width 57 height 20
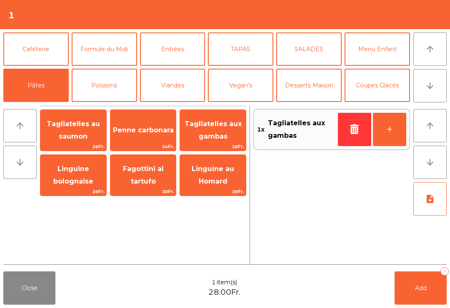
click at [427, 204] on button "note_add" at bounding box center [429, 198] width 33 height 33
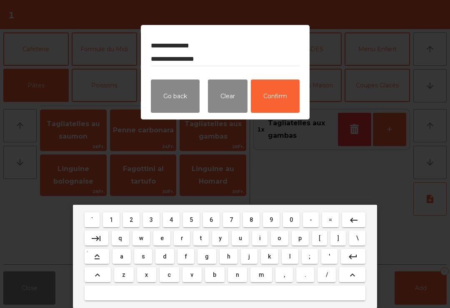
click at [167, 60] on textarea "**********" at bounding box center [225, 50] width 149 height 31
type textarea "**********"
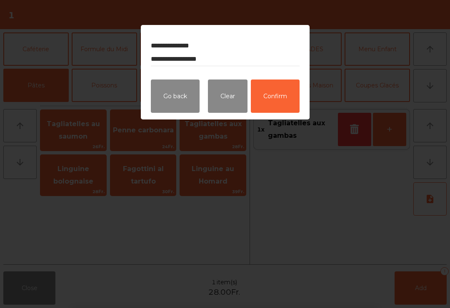
click at [287, 98] on button "Confirm" at bounding box center [275, 96] width 49 height 33
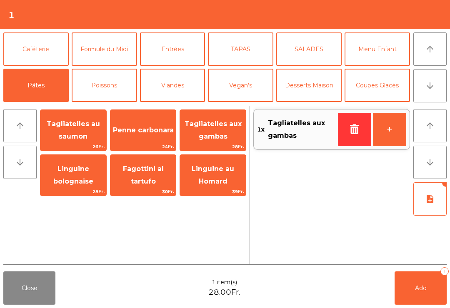
click at [429, 287] on button "Add 1" at bounding box center [420, 288] width 52 height 33
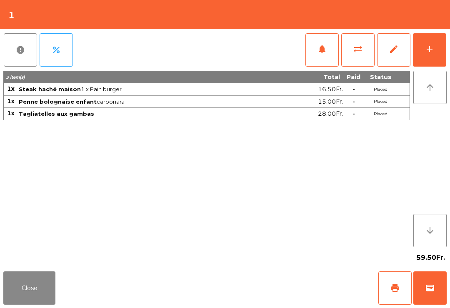
click at [32, 295] on button "Close" at bounding box center [29, 288] width 52 height 33
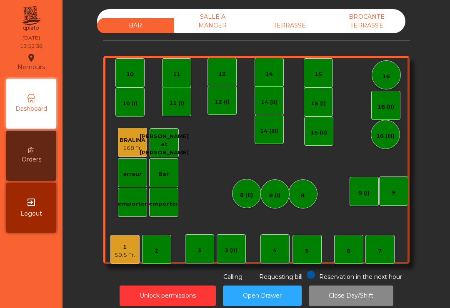
click at [300, 30] on div "TERRASSE" at bounding box center [289, 25] width 77 height 15
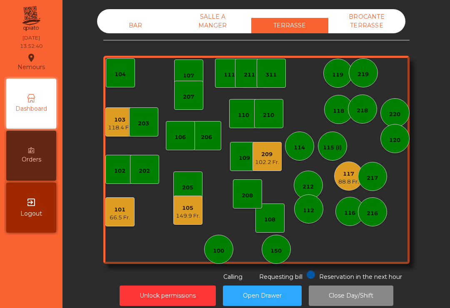
click at [244, 115] on div "110" at bounding box center [243, 115] width 11 height 8
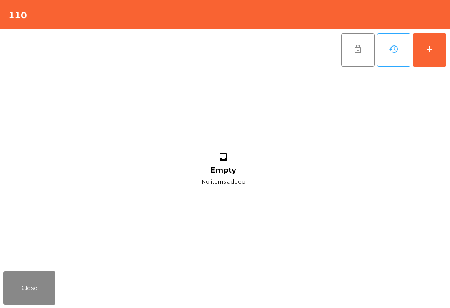
click at [435, 62] on button "add" at bounding box center [429, 49] width 33 height 33
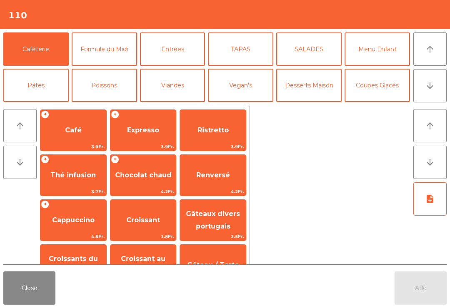
click at [327, 83] on button "Desserts Maison" at bounding box center [308, 85] width 65 height 33
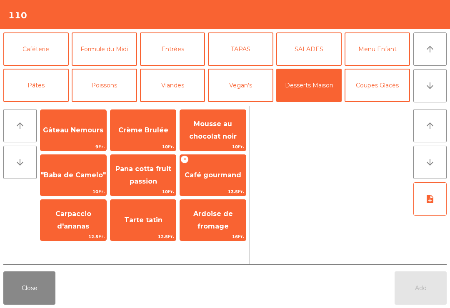
click at [218, 179] on span "Café gourmand" at bounding box center [212, 175] width 57 height 8
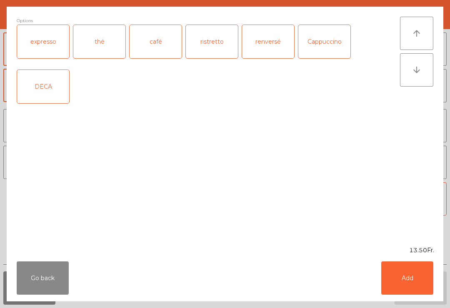
click at [162, 44] on div "café" at bounding box center [156, 41] width 52 height 33
click at [420, 277] on button "Add" at bounding box center [407, 278] width 52 height 33
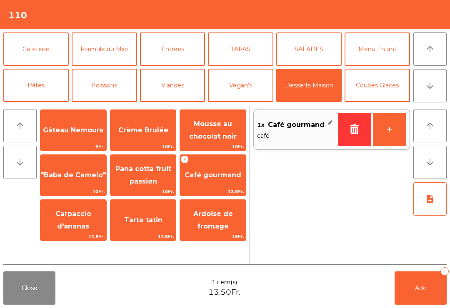
click at [443, 83] on button "arrow_downward" at bounding box center [429, 85] width 33 height 33
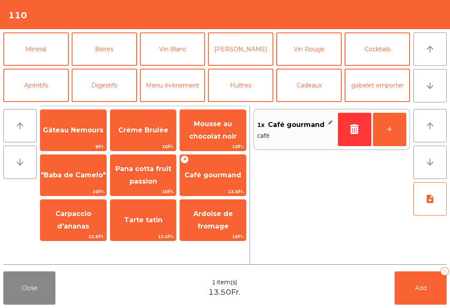
click at [113, 57] on button "Bières" at bounding box center [104, 48] width 65 height 33
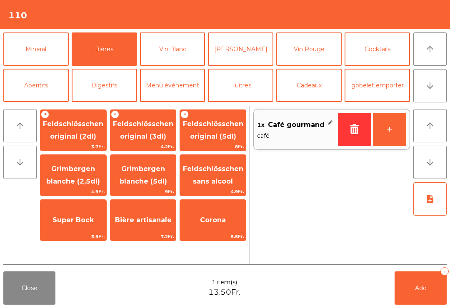
click at [80, 141] on span "Feldschlösschen original (2dl)" at bounding box center [73, 130] width 66 height 35
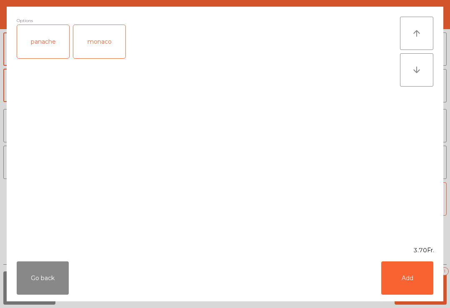
click at [408, 276] on button "Add" at bounding box center [407, 278] width 52 height 33
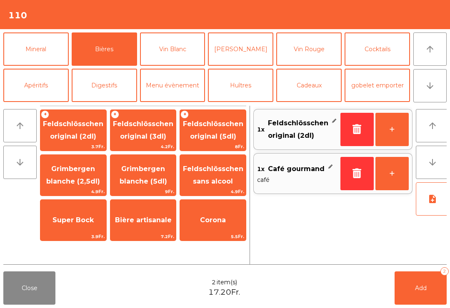
click at [423, 284] on span "Add" at bounding box center [421, 287] width 12 height 7
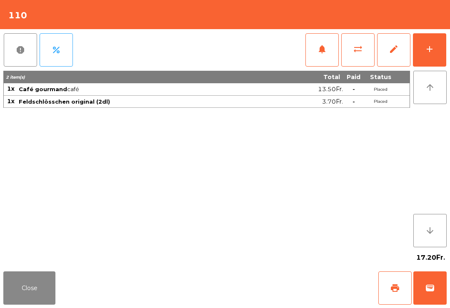
click at [89, 282] on div "Close print wallet" at bounding box center [225, 288] width 450 height 40
click at [41, 291] on button "Close" at bounding box center [29, 288] width 52 height 33
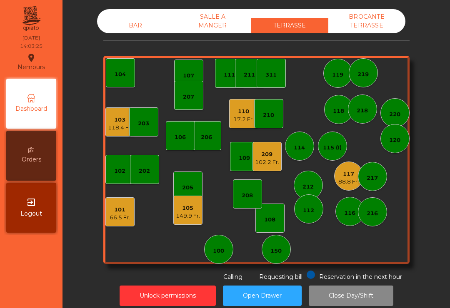
click at [279, 160] on div "102.2 Fr." at bounding box center [267, 162] width 24 height 8
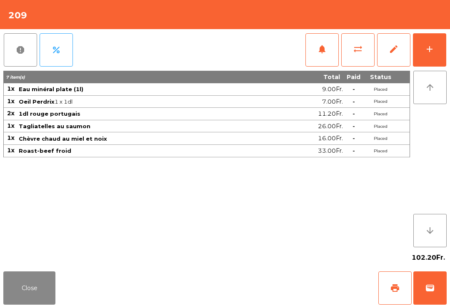
click at [426, 66] on button "add" at bounding box center [429, 49] width 33 height 33
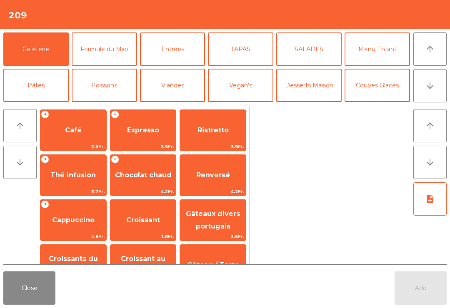
click at [147, 132] on span "Expresso" at bounding box center [143, 130] width 32 height 8
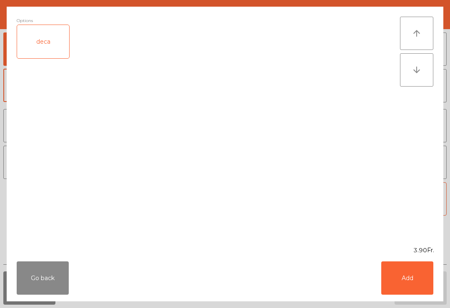
click at [405, 287] on button "Add" at bounding box center [407, 278] width 52 height 33
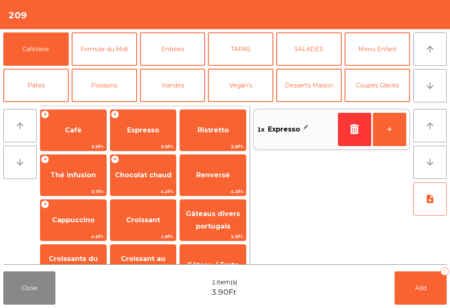
click at [147, 129] on span "Expresso" at bounding box center [143, 130] width 32 height 8
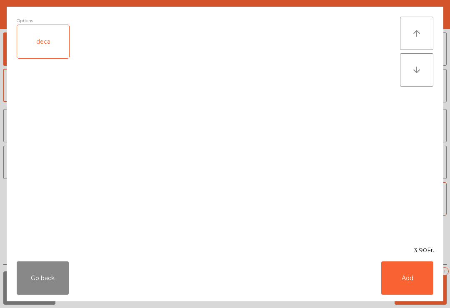
click at [424, 280] on button "Add" at bounding box center [407, 278] width 52 height 33
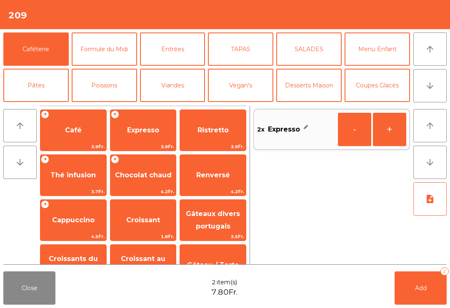
click at [420, 290] on span "Add" at bounding box center [421, 287] width 12 height 7
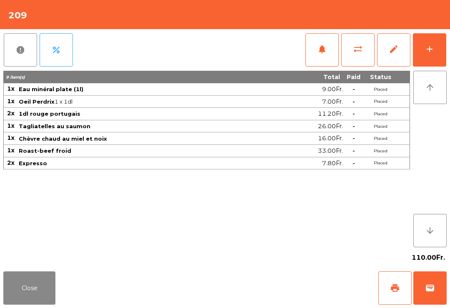
click at [27, 282] on button "Close" at bounding box center [29, 288] width 52 height 33
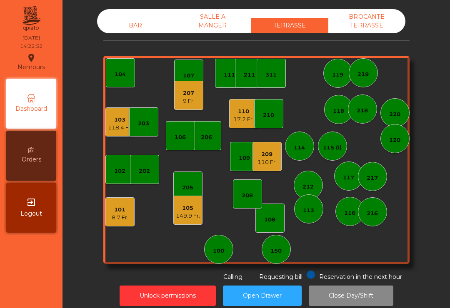
click at [238, 114] on div "110" at bounding box center [243, 111] width 20 height 8
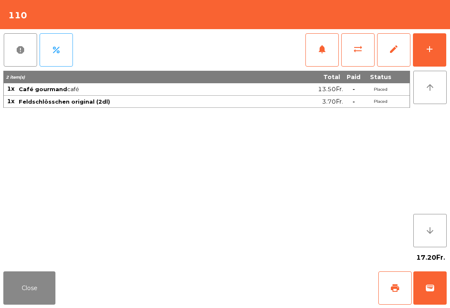
click at [394, 287] on span "print" at bounding box center [395, 288] width 10 height 10
click at [431, 302] on button "wallet" at bounding box center [429, 288] width 33 height 33
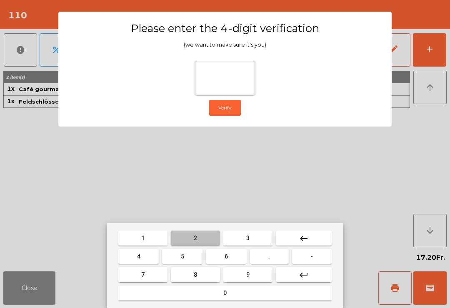
type input "*"
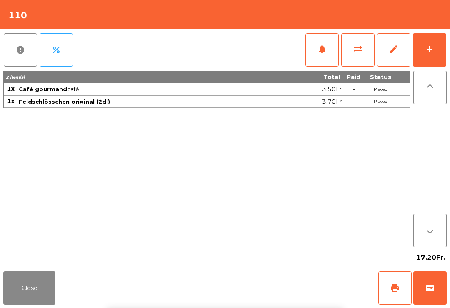
click at [295, 284] on div "Close print wallet" at bounding box center [225, 288] width 450 height 40
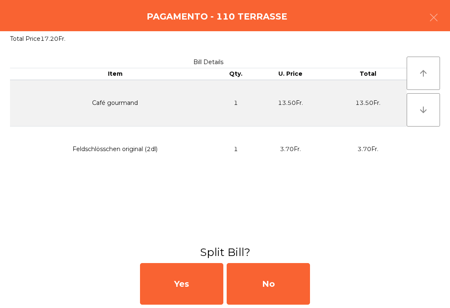
click at [266, 304] on div "No" at bounding box center [268, 284] width 83 height 42
click at [272, 300] on div "MB" at bounding box center [268, 284] width 83 height 42
click at [278, 287] on div "No" at bounding box center [268, 284] width 83 height 42
click at [272, 299] on div "No" at bounding box center [268, 284] width 83 height 42
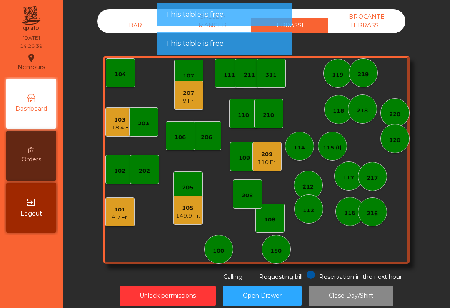
click at [111, 128] on div "118.4 Fr." at bounding box center [120, 128] width 24 height 8
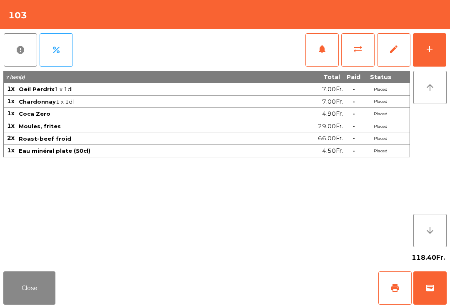
click at [357, 49] on span "sync_alt" at bounding box center [358, 49] width 10 height 10
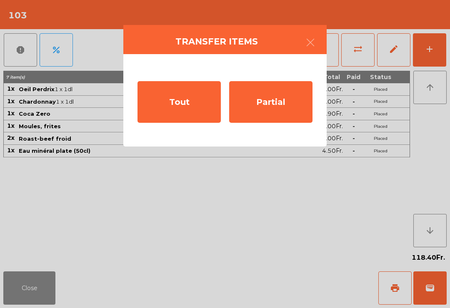
click at [185, 110] on div "Tout" at bounding box center [178, 102] width 83 height 42
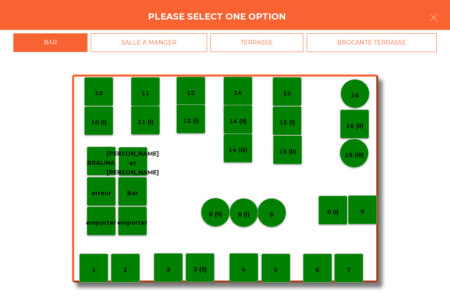
click at [375, 37] on div "BROCANTE TERRASSE" at bounding box center [372, 42] width 130 height 19
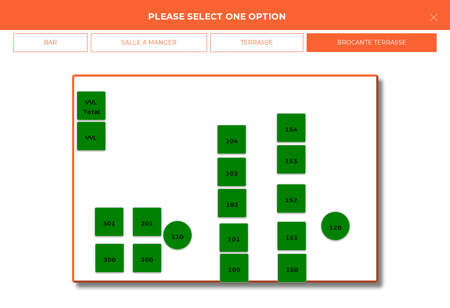
click at [234, 169] on p "103" at bounding box center [231, 174] width 12 height 10
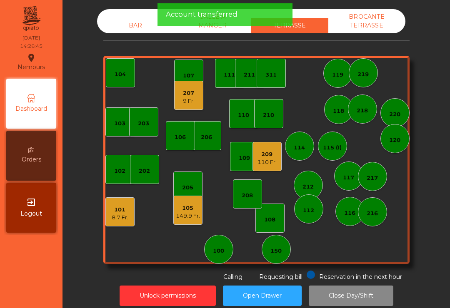
click at [361, 26] on div "BROCANTE TERRASSE" at bounding box center [366, 21] width 77 height 24
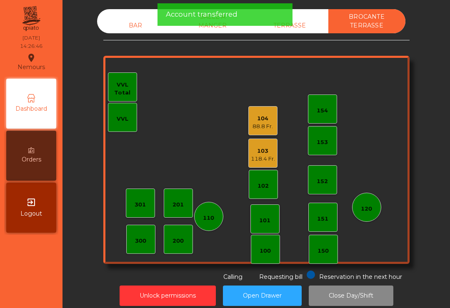
click at [135, 30] on div "BAR" at bounding box center [135, 25] width 77 height 15
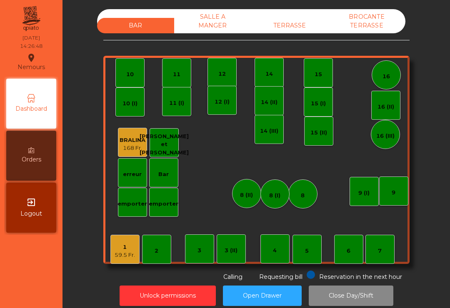
click at [289, 31] on div "TERRASSE" at bounding box center [289, 25] width 77 height 15
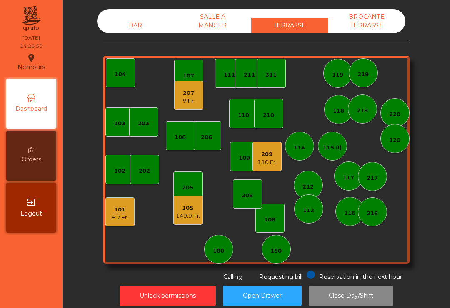
click at [187, 216] on div "149.9 Fr." at bounding box center [188, 216] width 24 height 8
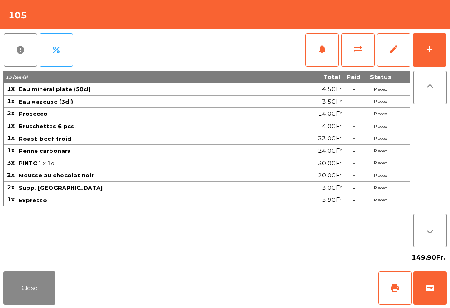
click at [428, 288] on span "wallet" at bounding box center [430, 288] width 10 height 10
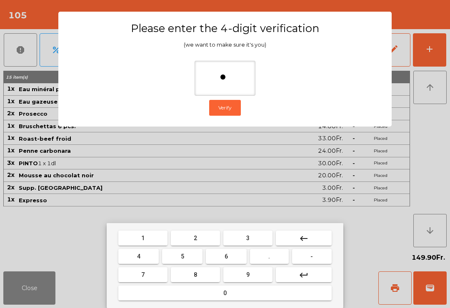
type input "**"
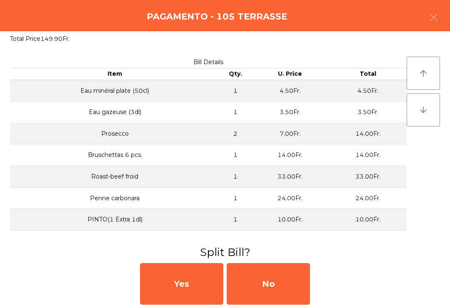
click at [279, 292] on div "No" at bounding box center [268, 284] width 83 height 42
click at [274, 290] on div "No" at bounding box center [268, 284] width 83 height 42
click at [277, 282] on div "No" at bounding box center [268, 284] width 83 height 42
click at [277, 286] on div "No" at bounding box center [268, 284] width 83 height 42
click at [269, 282] on div "No" at bounding box center [268, 284] width 83 height 42
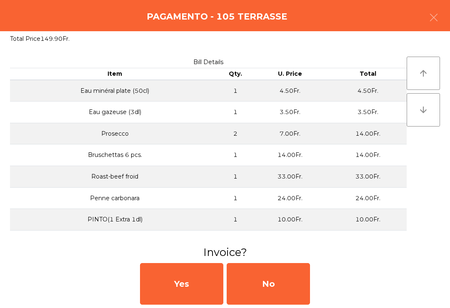
click at [281, 285] on div "No" at bounding box center [268, 284] width 83 height 42
click at [277, 290] on div "No" at bounding box center [268, 284] width 83 height 42
click at [285, 294] on div "No" at bounding box center [268, 284] width 83 height 42
click at [280, 285] on div "No" at bounding box center [268, 284] width 83 height 42
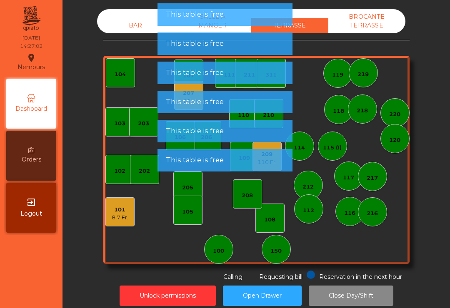
click at [290, 286] on button "Open Drawer" at bounding box center [262, 296] width 79 height 20
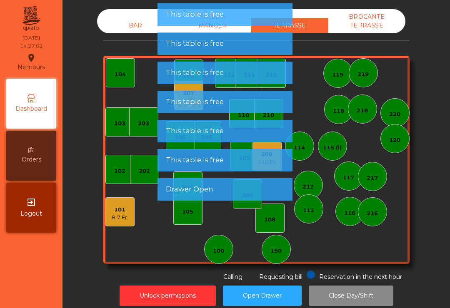
click at [287, 288] on button "Open Drawer" at bounding box center [262, 296] width 79 height 20
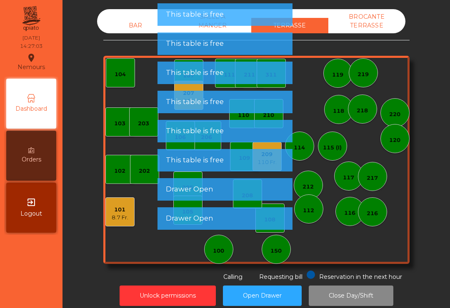
click at [291, 293] on button "Open Drawer" at bounding box center [262, 296] width 79 height 20
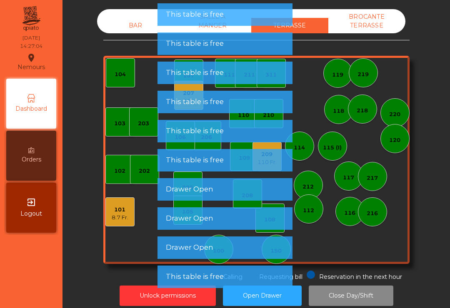
click at [338, 253] on div "103 102 101 8.7 Fr. 202 206 104 205 108 105 107 100 150 110 207 9 Fr. 203 208 1…" at bounding box center [256, 160] width 306 height 208
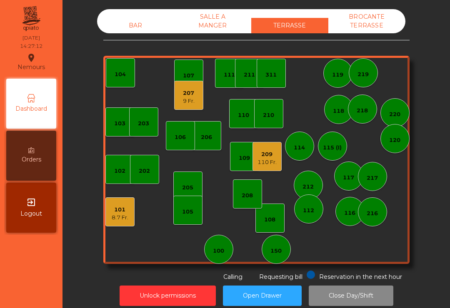
click at [341, 175] on div "117" at bounding box center [348, 176] width 29 height 29
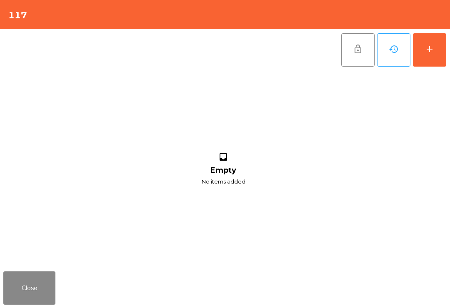
click at [429, 51] on div "add" at bounding box center [429, 49] width 10 height 10
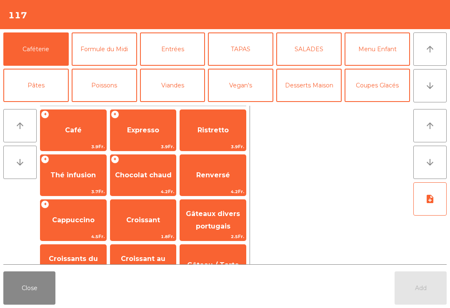
click at [393, 89] on button "Coupes Glacés" at bounding box center [376, 85] width 65 height 33
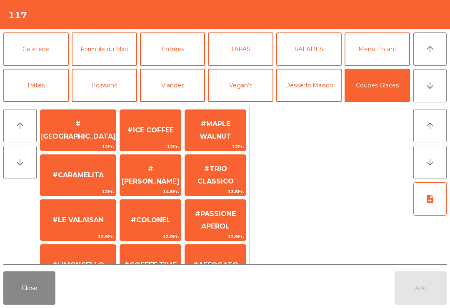
scroll to position [160, 0]
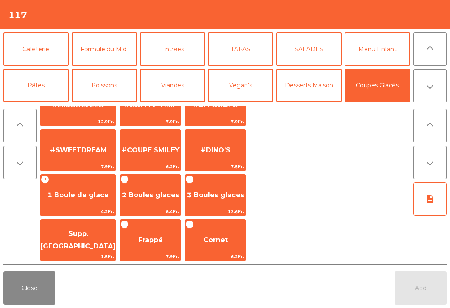
click at [155, 202] on span "2 Boules glaces" at bounding box center [150, 195] width 61 height 22
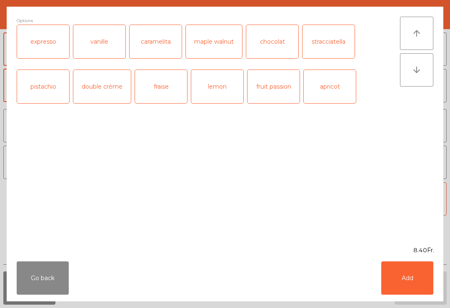
click at [412, 290] on button "Add" at bounding box center [407, 278] width 52 height 33
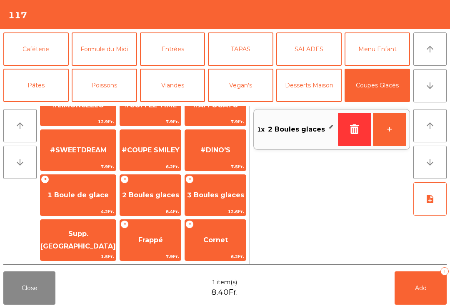
click at [45, 47] on button "Caféterie" at bounding box center [35, 48] width 65 height 33
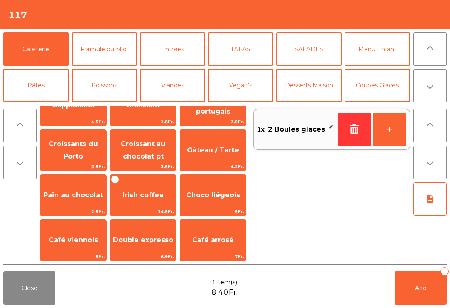
scroll to position [-13, 0]
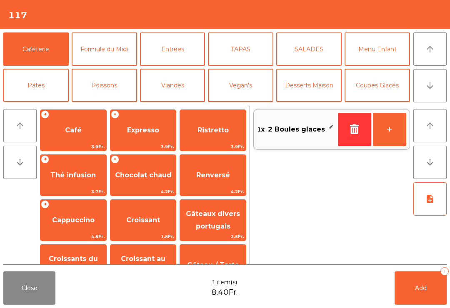
click at [81, 135] on span "Café" at bounding box center [73, 130] width 66 height 22
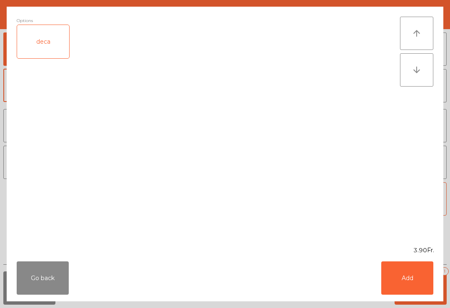
click at [406, 301] on div "Go back Add" at bounding box center [225, 278] width 436 height 47
click at [404, 284] on button "Add" at bounding box center [407, 278] width 52 height 33
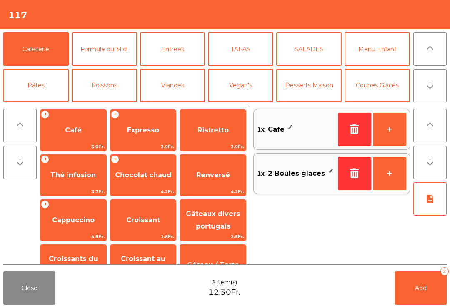
click at [424, 298] on button "Add 2" at bounding box center [420, 288] width 52 height 33
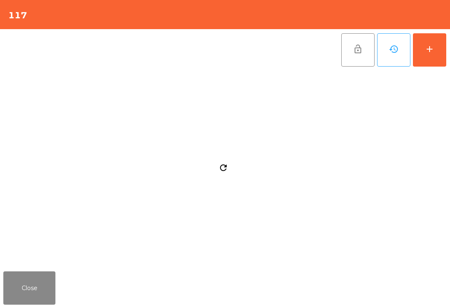
click at [24, 284] on button "Close" at bounding box center [29, 288] width 52 height 33
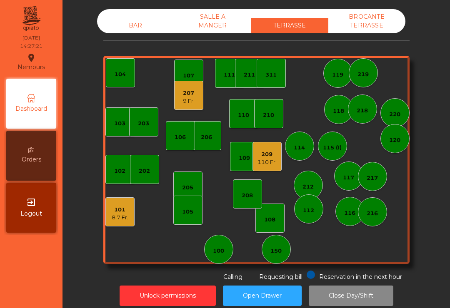
click at [271, 220] on div "108" at bounding box center [269, 220] width 11 height 8
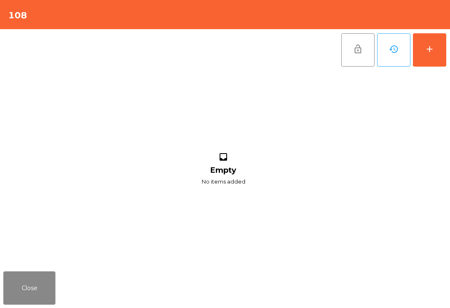
click at [434, 58] on button "add" at bounding box center [429, 49] width 33 height 33
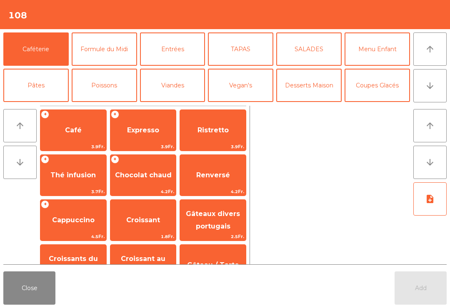
click at [77, 143] on span "3.9Fr." at bounding box center [73, 147] width 66 height 8
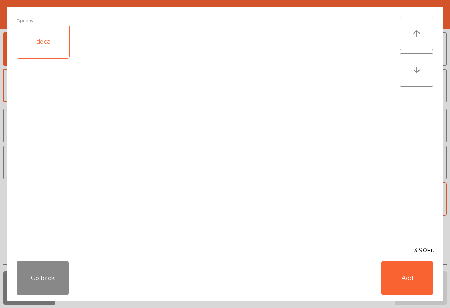
click at [399, 282] on button "Add" at bounding box center [407, 278] width 52 height 33
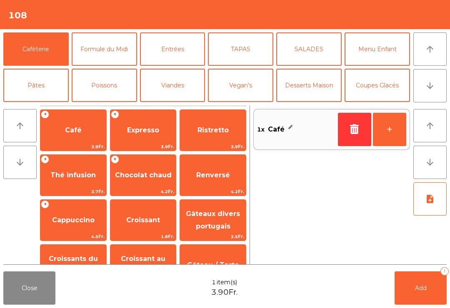
click at [212, 187] on div "Renversé 4.2Fr." at bounding box center [212, 176] width 67 height 42
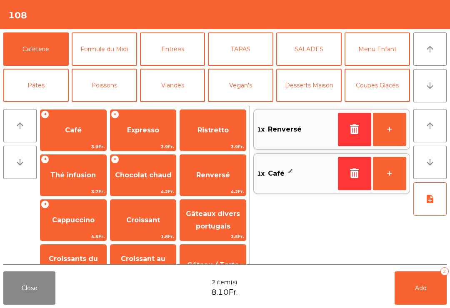
click at [413, 287] on button "Add 2" at bounding box center [420, 288] width 52 height 33
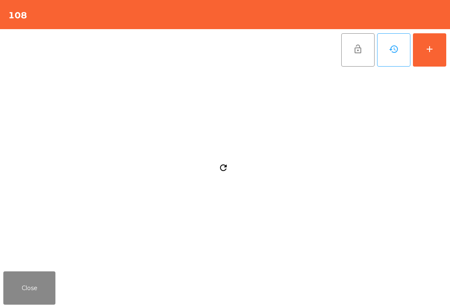
click at [32, 289] on button "Close" at bounding box center [29, 288] width 52 height 33
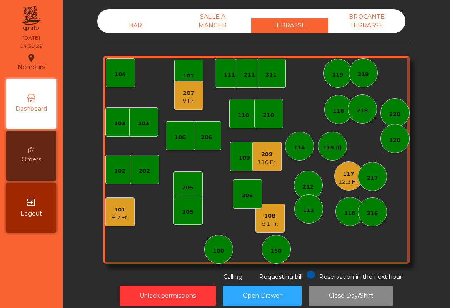
click at [363, 76] on div "219" at bounding box center [362, 74] width 11 height 8
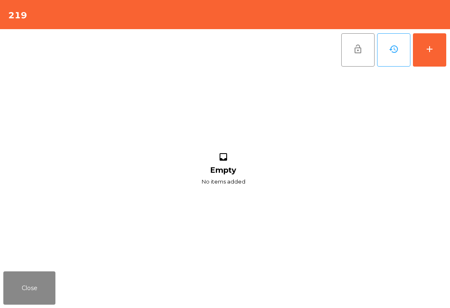
click at [434, 53] on div "add" at bounding box center [429, 49] width 10 height 10
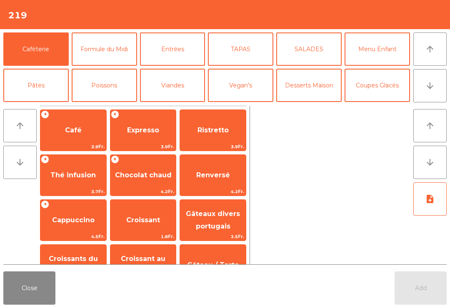
scroll to position [75, 0]
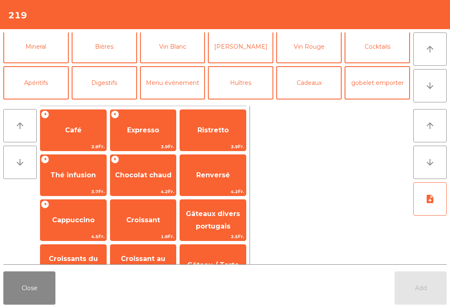
click at [42, 52] on button "Mineral" at bounding box center [35, 46] width 65 height 33
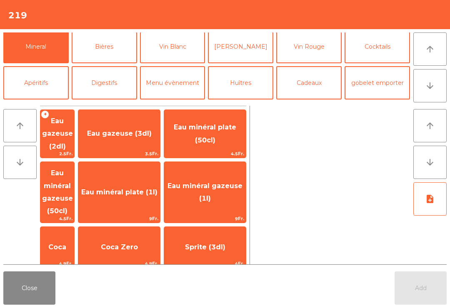
click at [74, 236] on span "Coca" at bounding box center [57, 247] width 34 height 22
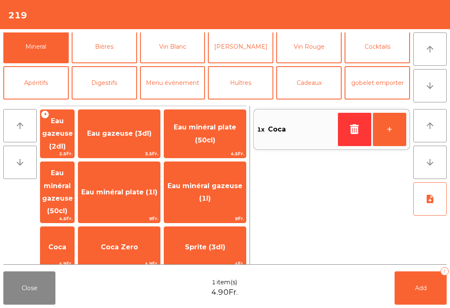
click at [120, 42] on button "Bières" at bounding box center [104, 46] width 65 height 33
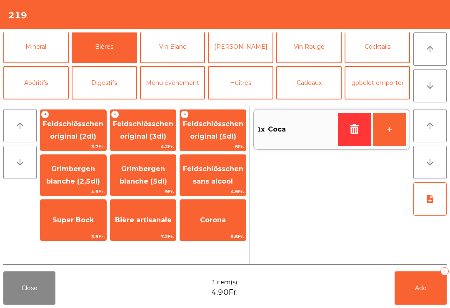
click at [160, 141] on span "Feldschlösschen original (3dl)" at bounding box center [143, 130] width 66 height 35
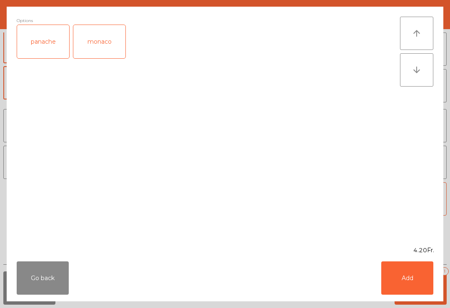
click at [412, 288] on button "Add" at bounding box center [407, 278] width 52 height 33
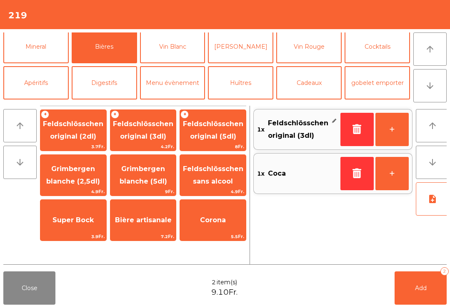
click at [442, 292] on button "Add 2" at bounding box center [420, 288] width 52 height 33
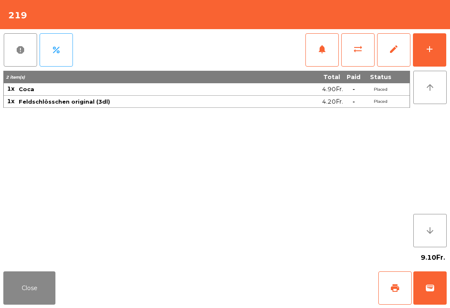
click at [46, 299] on button "Close" at bounding box center [29, 288] width 52 height 33
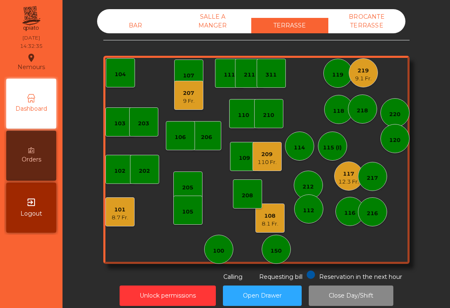
click at [266, 154] on div "209" at bounding box center [266, 154] width 19 height 8
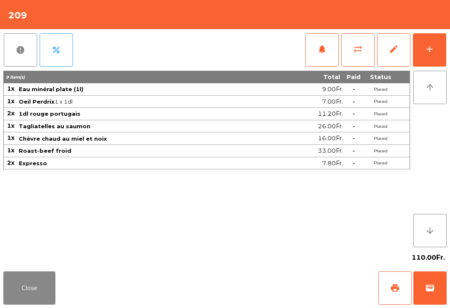
click at [393, 292] on span "print" at bounding box center [395, 288] width 10 height 10
click at [429, 286] on span "wallet" at bounding box center [430, 288] width 10 height 10
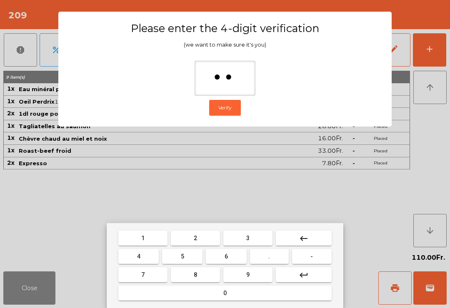
type input "***"
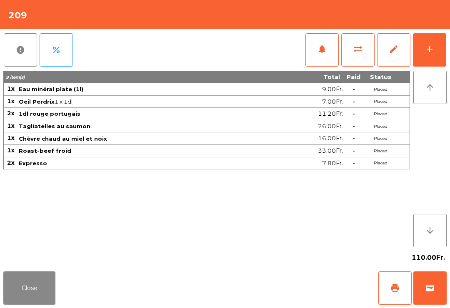
click at [260, 285] on div "Close print wallet" at bounding box center [225, 288] width 450 height 40
click at [277, 288] on div "Close print wallet" at bounding box center [225, 288] width 450 height 40
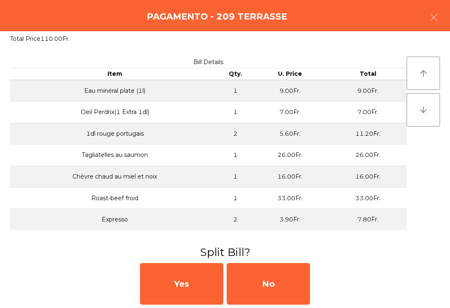
click at [272, 283] on div "No" at bounding box center [268, 284] width 83 height 42
click at [267, 280] on div "MB" at bounding box center [268, 284] width 83 height 42
click at [264, 290] on div "No" at bounding box center [268, 284] width 83 height 42
click at [259, 289] on div "No" at bounding box center [268, 284] width 83 height 42
click at [264, 282] on div "No" at bounding box center [268, 284] width 83 height 42
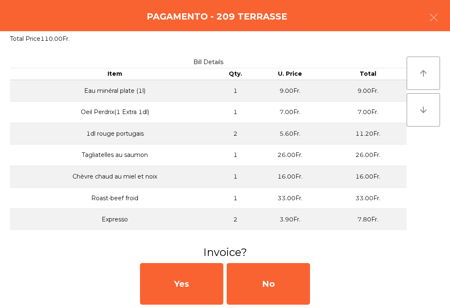
click at [258, 295] on div "No" at bounding box center [268, 284] width 83 height 42
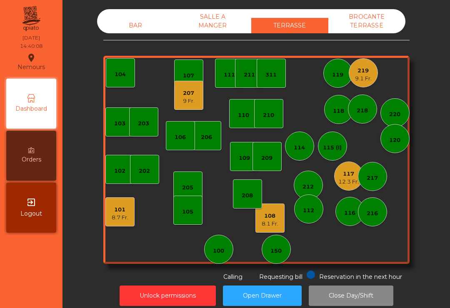
click at [122, 208] on div "101" at bounding box center [120, 210] width 17 height 8
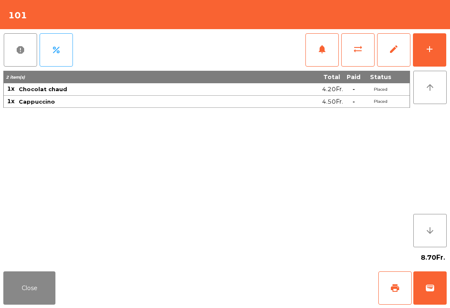
click at [393, 286] on span "print" at bounding box center [395, 288] width 10 height 10
click at [22, 274] on button "Close" at bounding box center [29, 288] width 52 height 33
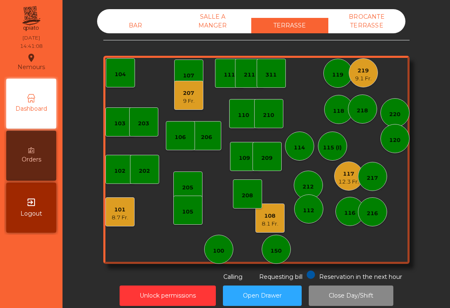
click at [350, 183] on div "12.3 Fr." at bounding box center [348, 182] width 20 height 8
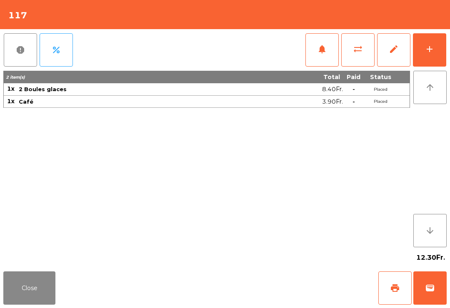
click at [41, 284] on button "Close" at bounding box center [29, 288] width 52 height 33
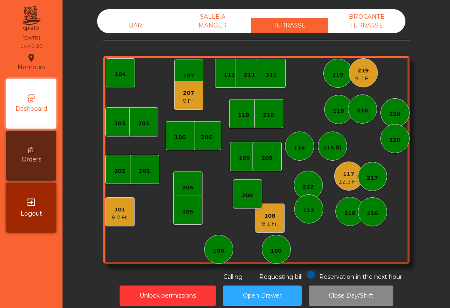
click at [265, 220] on div "8.1 Fr." at bounding box center [270, 224] width 17 height 8
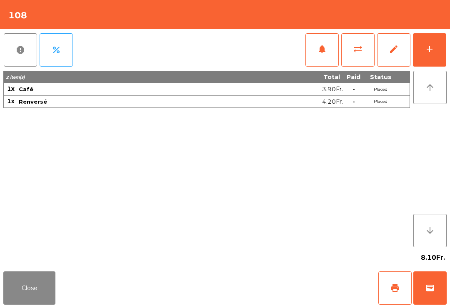
click at [396, 290] on span "print" at bounding box center [395, 288] width 10 height 10
click at [444, 293] on button "wallet" at bounding box center [429, 288] width 33 height 33
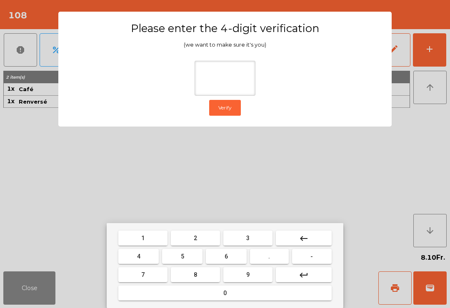
type input "*"
type input "***"
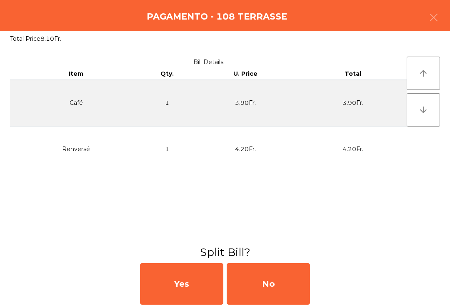
click at [318, 305] on div "Yes No" at bounding box center [225, 284] width 450 height 48
click at [297, 294] on div "No" at bounding box center [268, 284] width 83 height 42
click at [281, 293] on div "MB" at bounding box center [268, 284] width 83 height 42
click at [279, 293] on div "No" at bounding box center [268, 284] width 83 height 42
click at [281, 300] on div "No" at bounding box center [268, 284] width 83 height 42
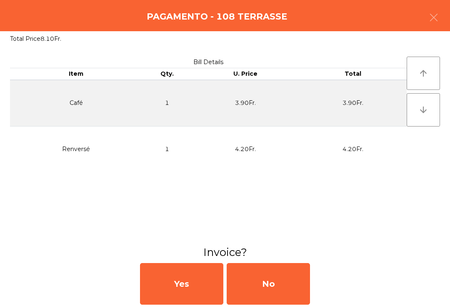
click at [271, 304] on div "No" at bounding box center [268, 284] width 83 height 42
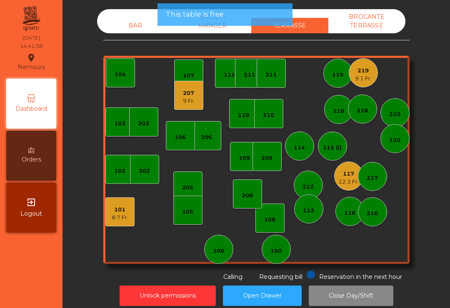
click at [283, 290] on button "Open Drawer" at bounding box center [262, 296] width 79 height 20
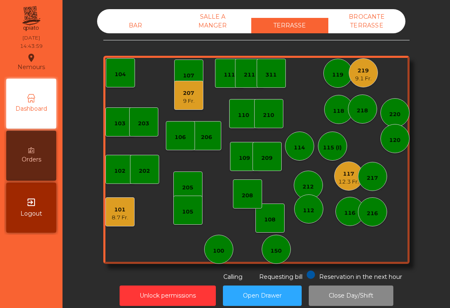
click at [358, 172] on div "217" at bounding box center [372, 176] width 29 height 29
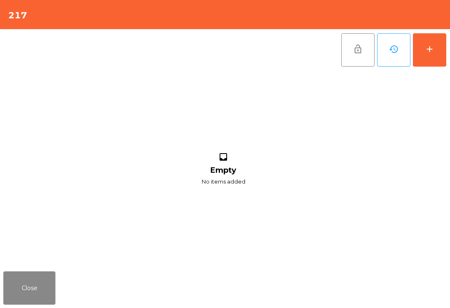
click at [49, 304] on button "Close" at bounding box center [29, 288] width 52 height 33
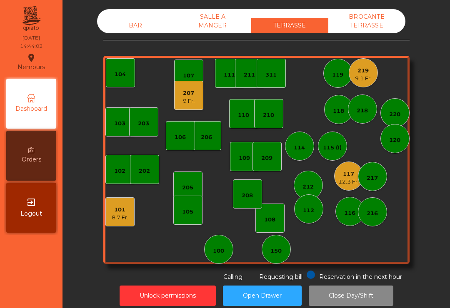
click at [342, 183] on div "12.3 Fr." at bounding box center [348, 182] width 20 height 8
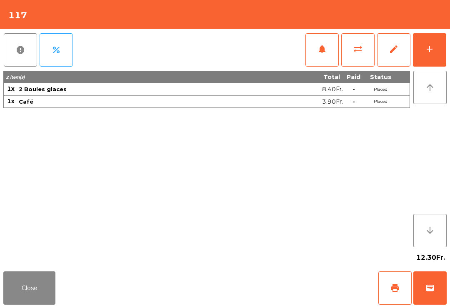
click at [399, 291] on span "print" at bounding box center [395, 288] width 10 height 10
click at [430, 300] on button "wallet" at bounding box center [429, 288] width 33 height 33
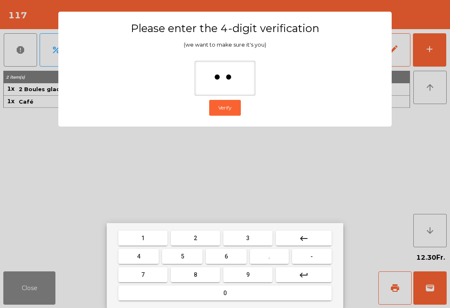
type input "***"
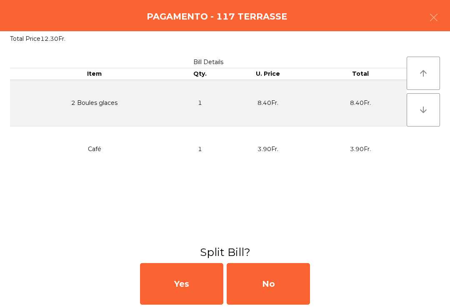
click at [277, 293] on div "No" at bounding box center [268, 284] width 83 height 42
click at [289, 284] on div "No" at bounding box center [268, 284] width 83 height 42
click at [283, 297] on div "No" at bounding box center [268, 284] width 83 height 42
click at [287, 290] on div "No" at bounding box center [268, 284] width 83 height 42
